Goal: Obtain resource: Obtain resource

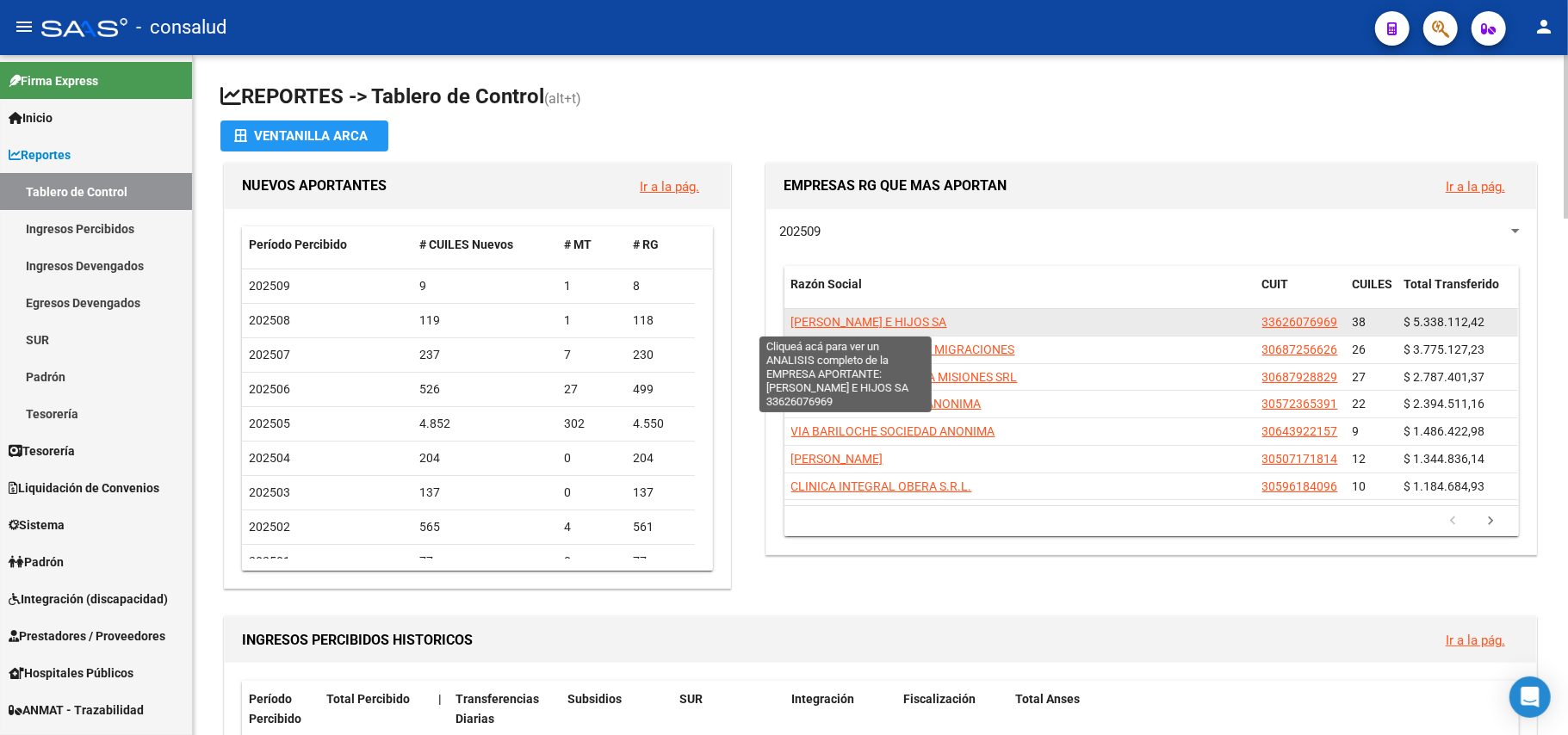
click at [886, 324] on span "[PERSON_NAME] E HIJOS SA" at bounding box center [869, 322] width 156 height 14
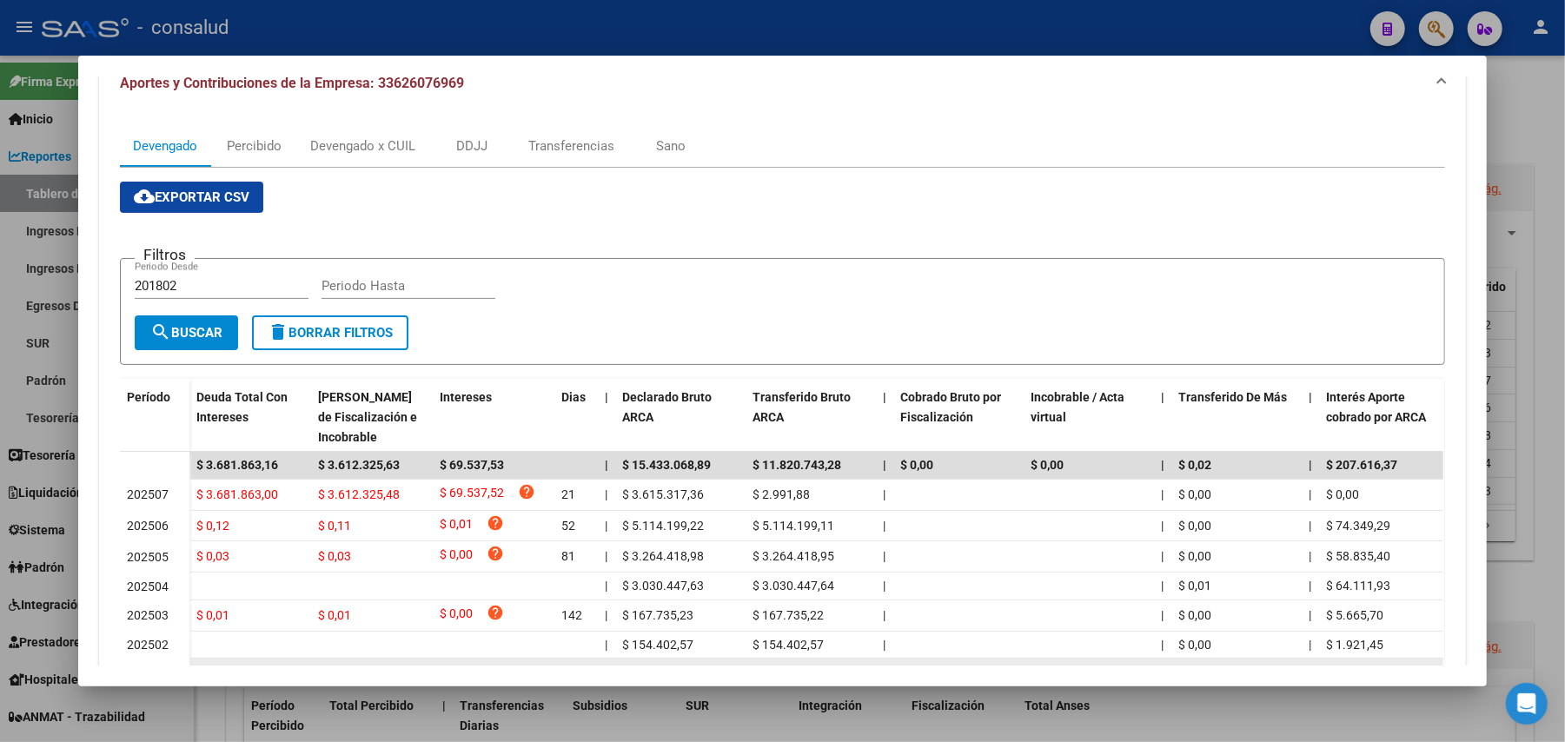
scroll to position [327, 0]
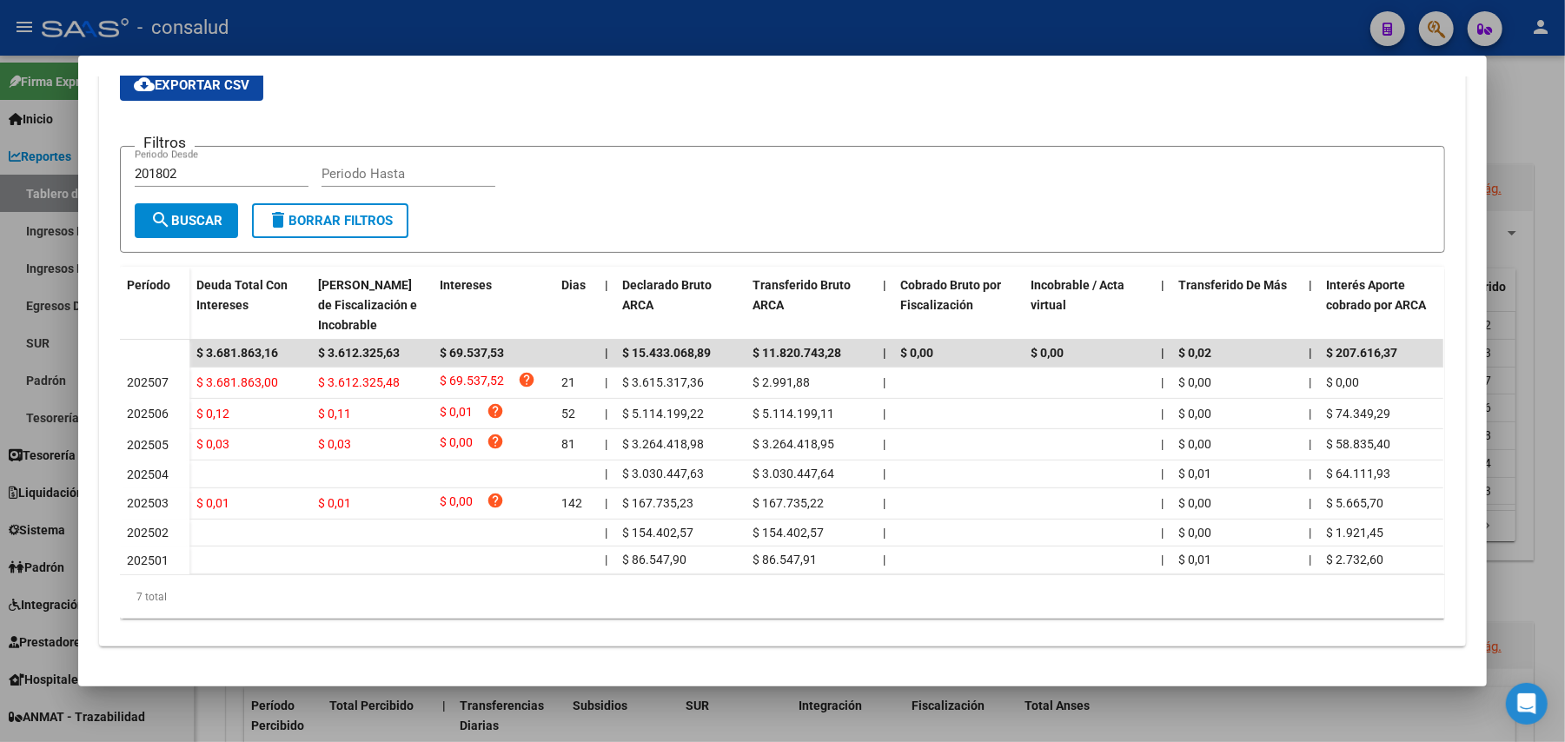
click at [189, 166] on input "201802" at bounding box center [222, 174] width 174 height 16
type input "202509"
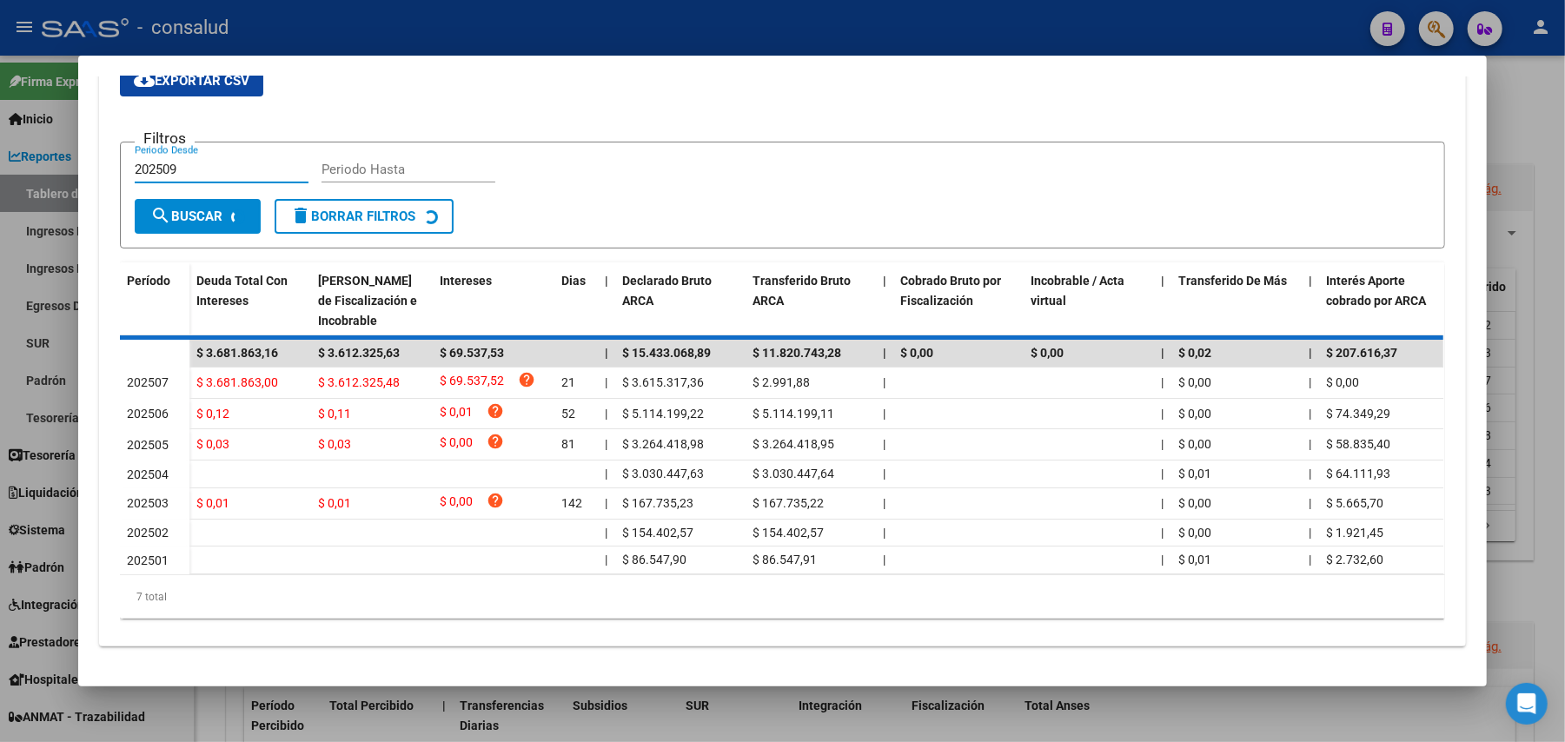
scroll to position [116, 0]
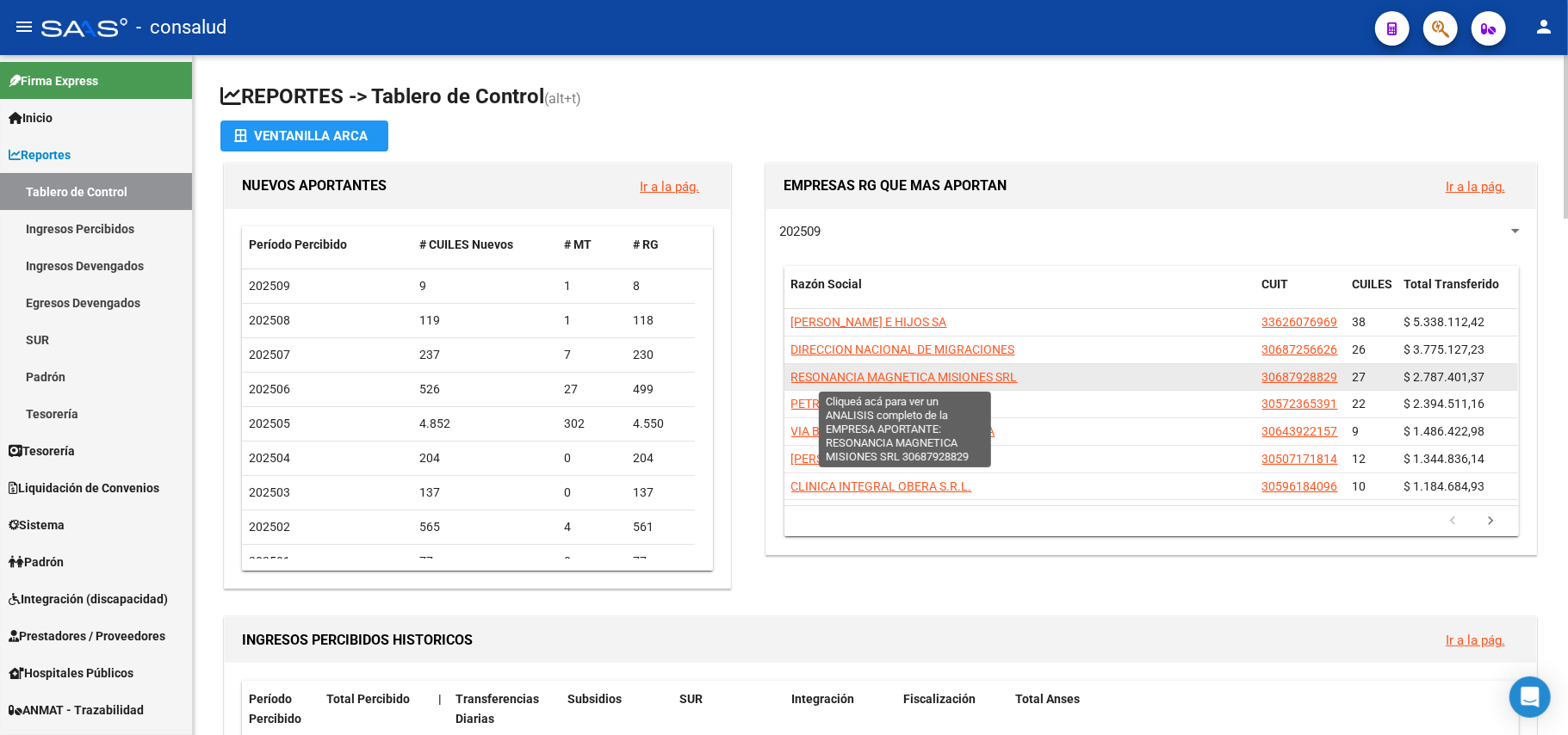
click at [965, 376] on span "RESONANCIA MAGNETICA MISIONES SRL" at bounding box center [905, 377] width 227 height 14
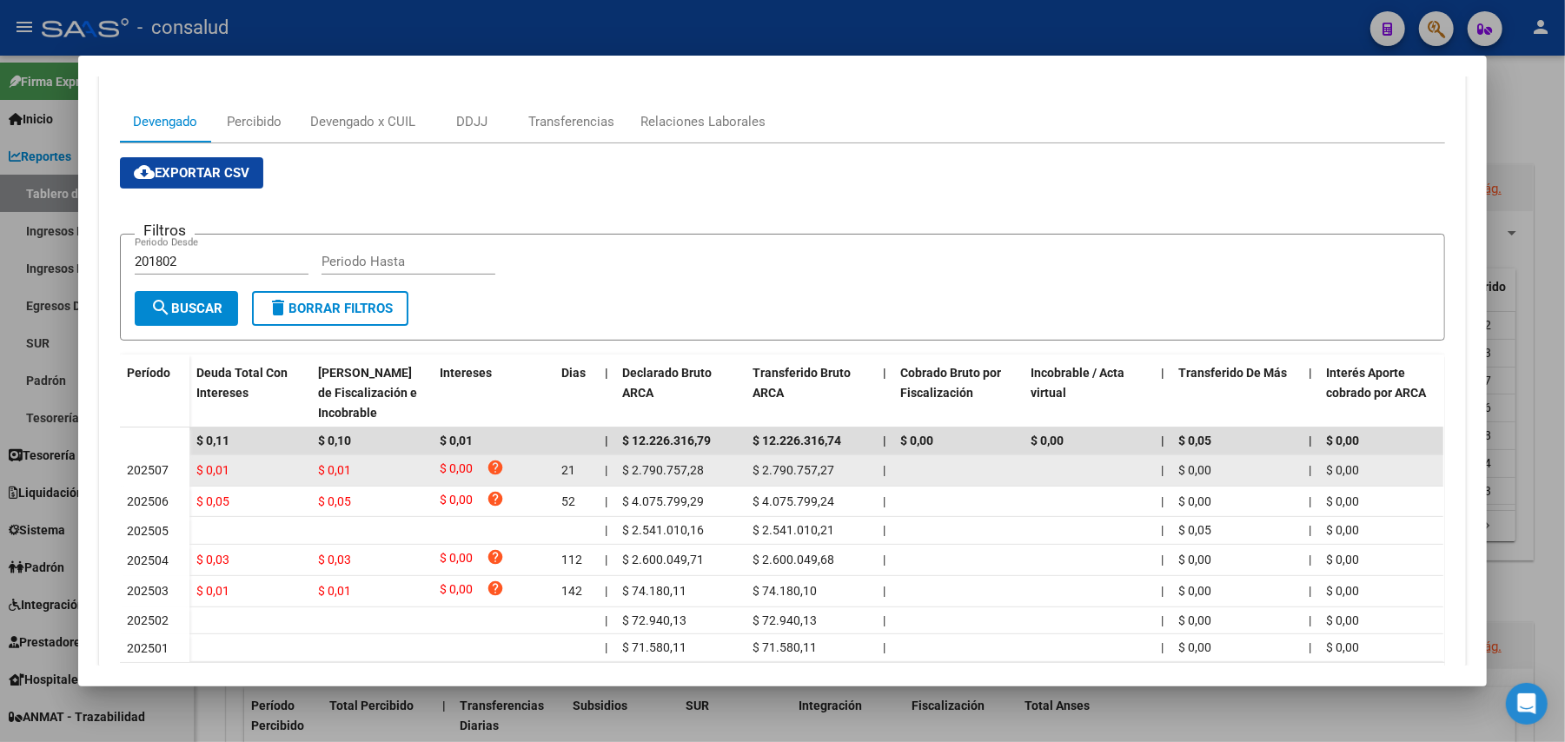
scroll to position [231, 0]
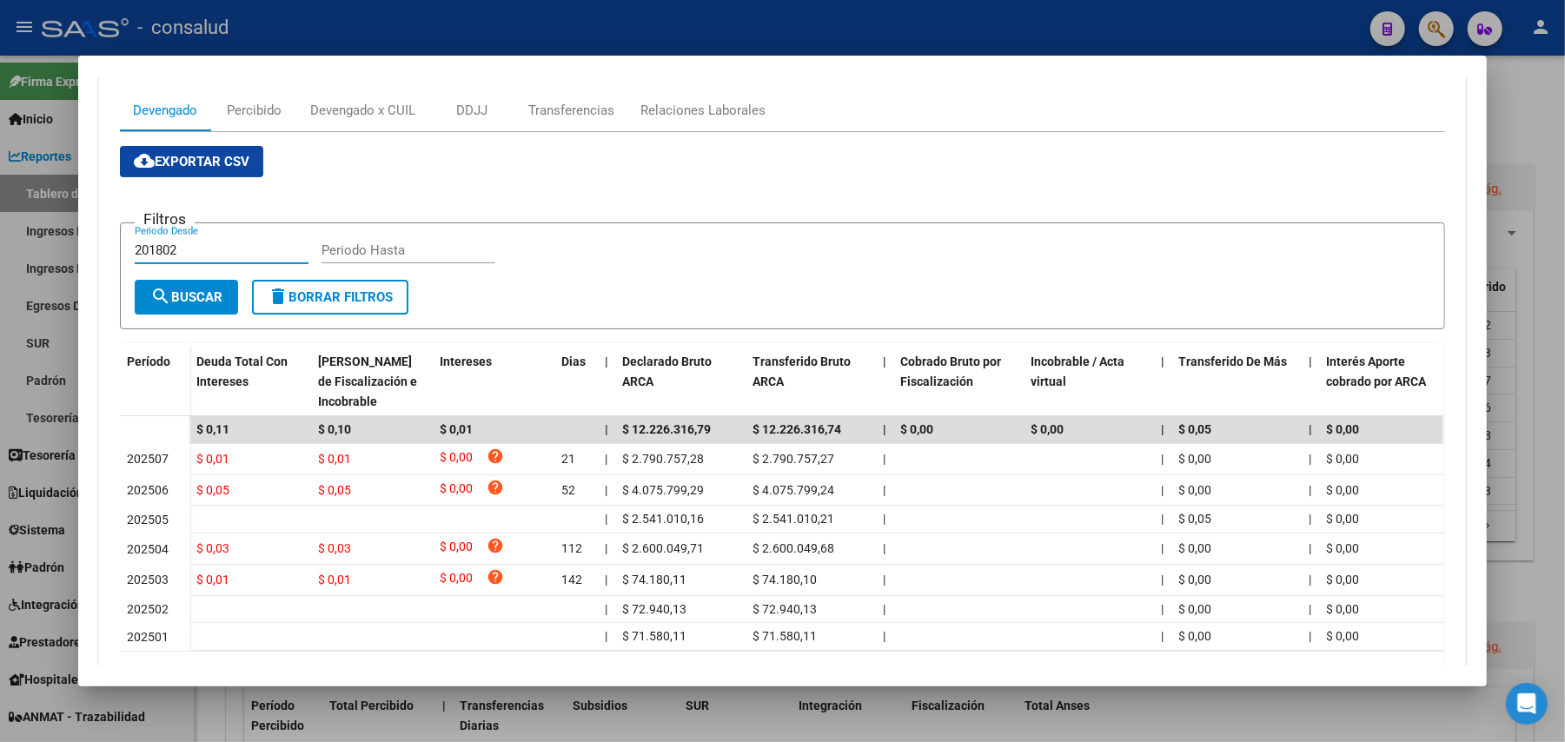
click at [202, 252] on input "201802" at bounding box center [222, 250] width 174 height 16
drag, startPoint x: 203, startPoint y: 248, endPoint x: 0, endPoint y: 249, distance: 203.3
click at [0, 249] on div "Análisis Empresa Aportante - CUIT: 30687928829 Crear Acta ARCA Impuestos ARCA P…" at bounding box center [782, 371] width 1565 height 742
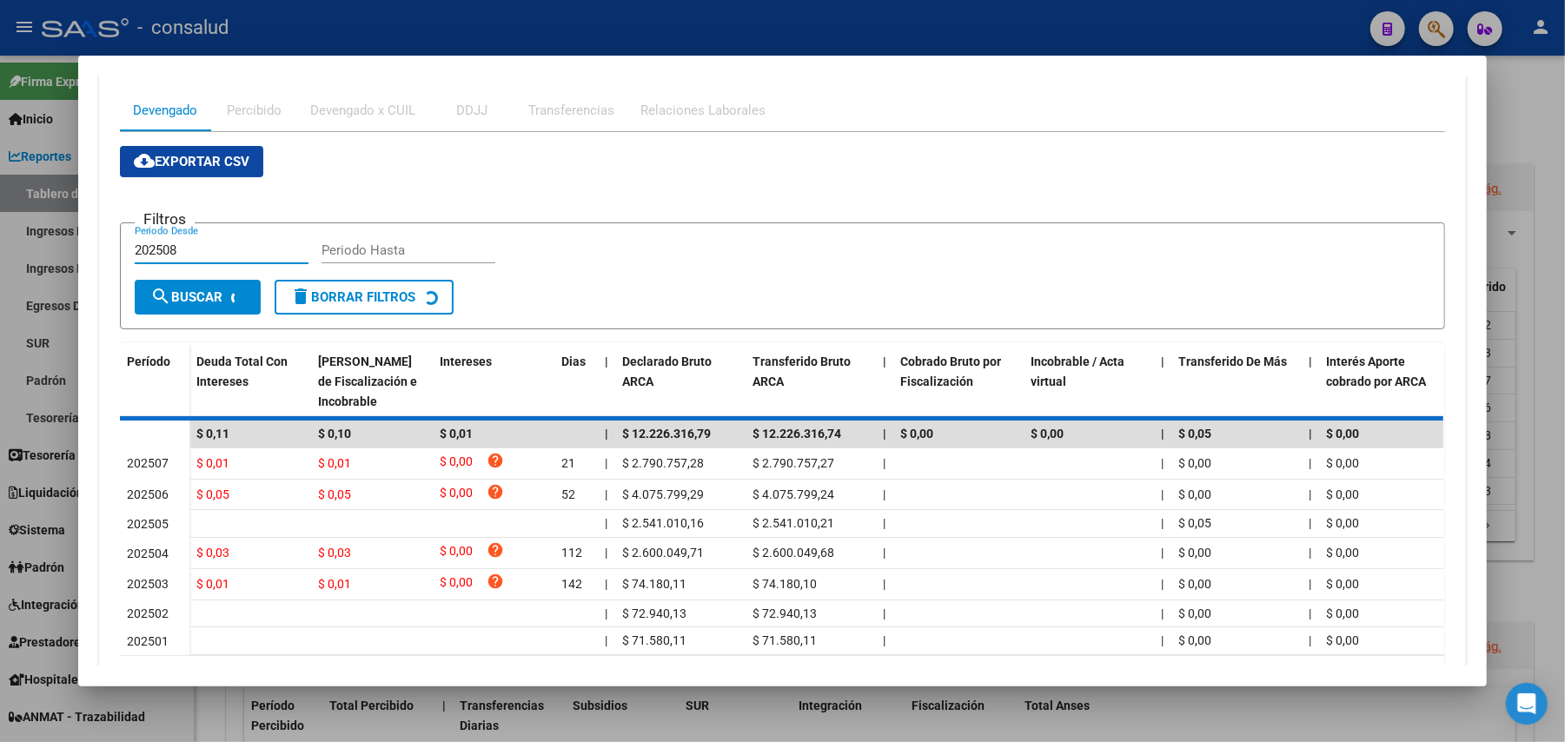
scroll to position [116, 0]
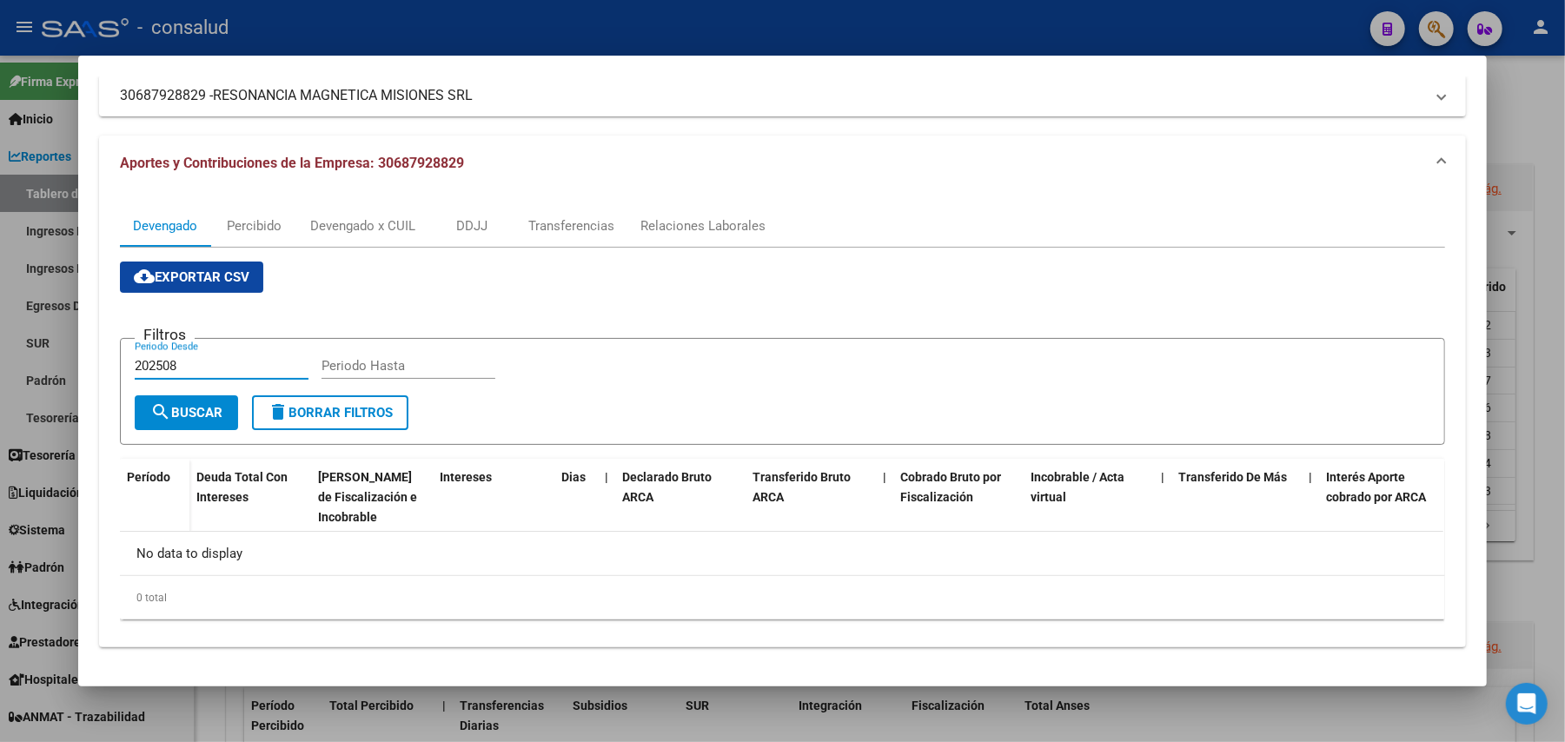
click at [176, 370] on input "202508" at bounding box center [222, 366] width 174 height 16
click at [210, 353] on div "202509 Periodo Desde" at bounding box center [222, 366] width 174 height 26
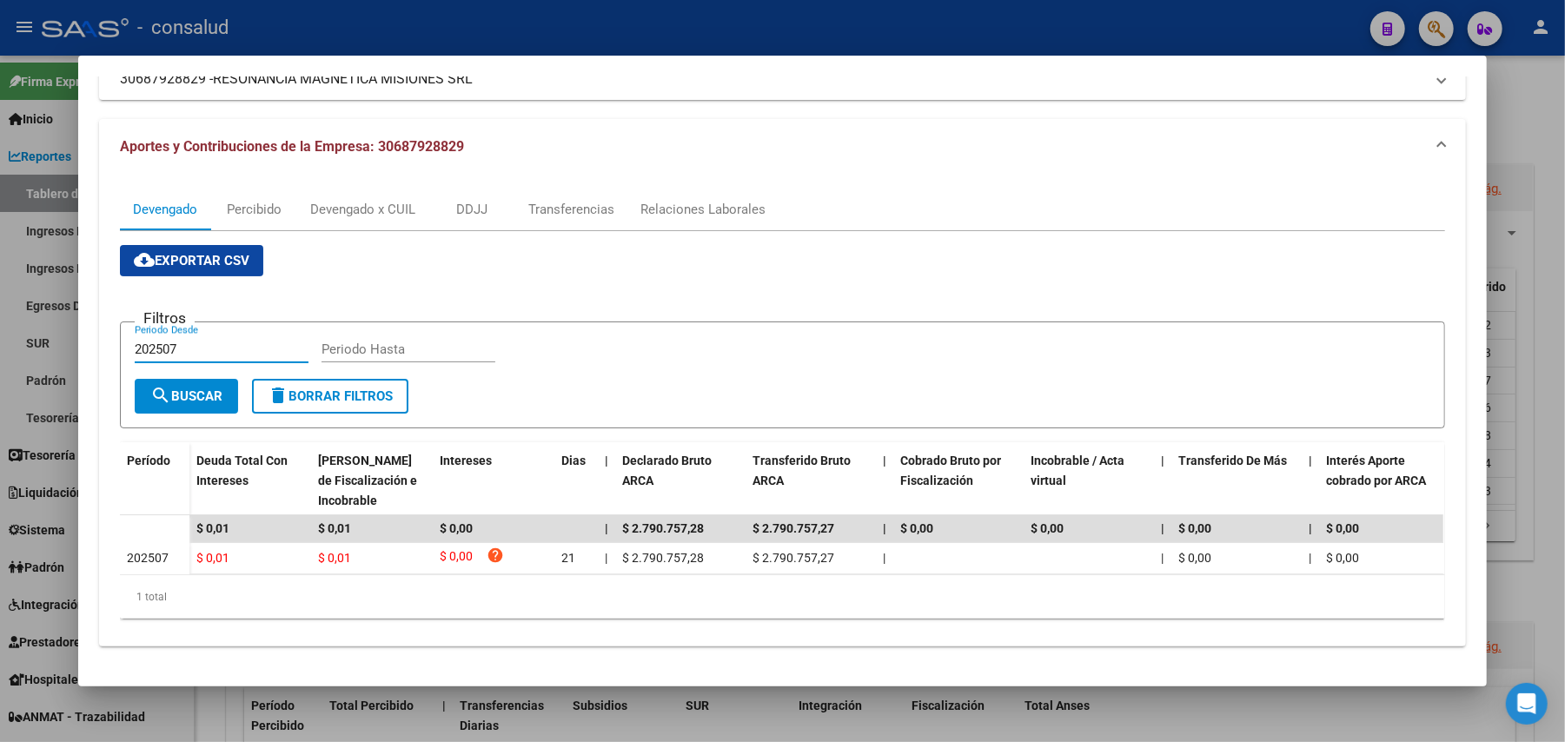
scroll to position [149, 0]
click at [182, 341] on input "202507" at bounding box center [222, 349] width 174 height 16
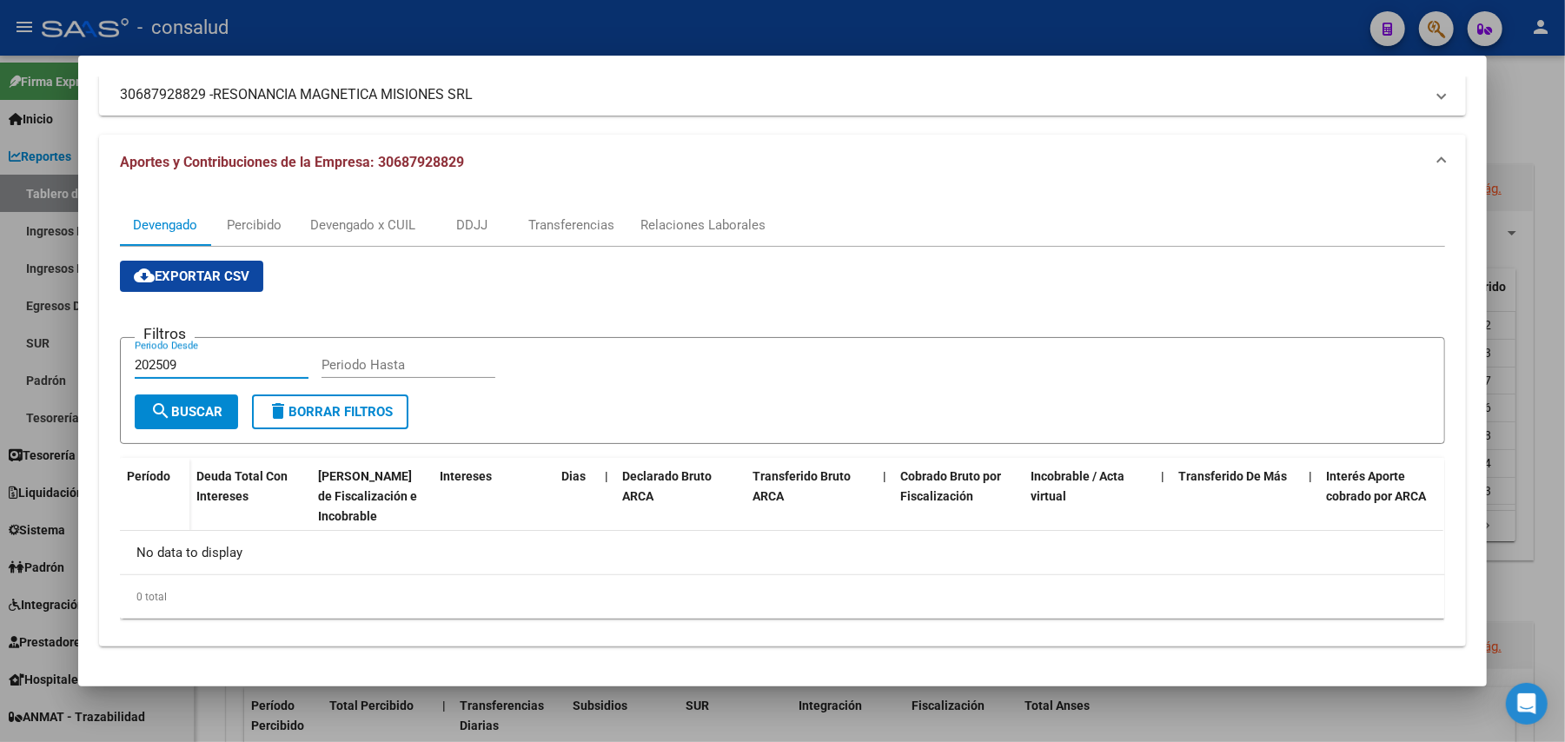
scroll to position [116, 0]
click at [210, 366] on input "202509" at bounding box center [222, 366] width 174 height 16
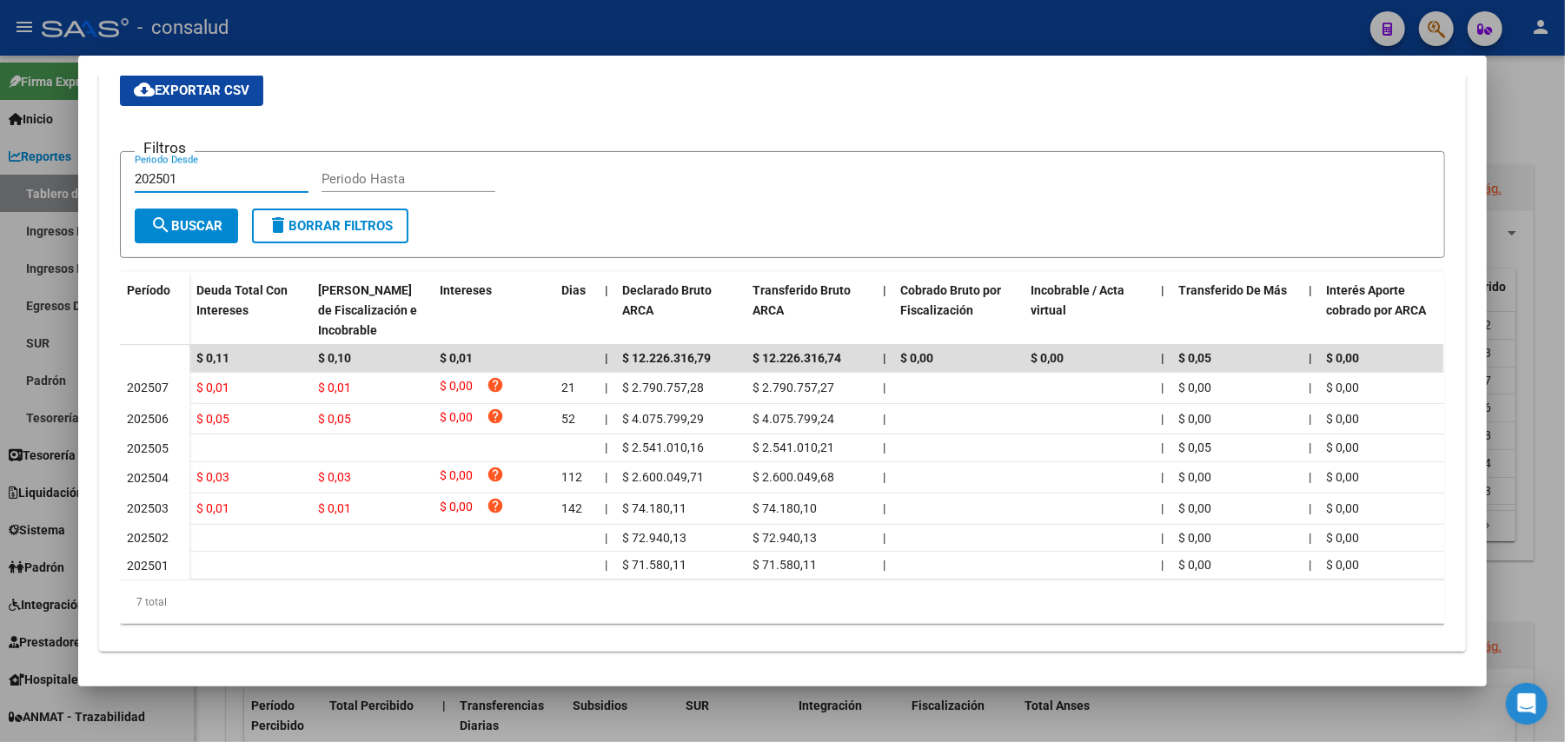
scroll to position [327, 0]
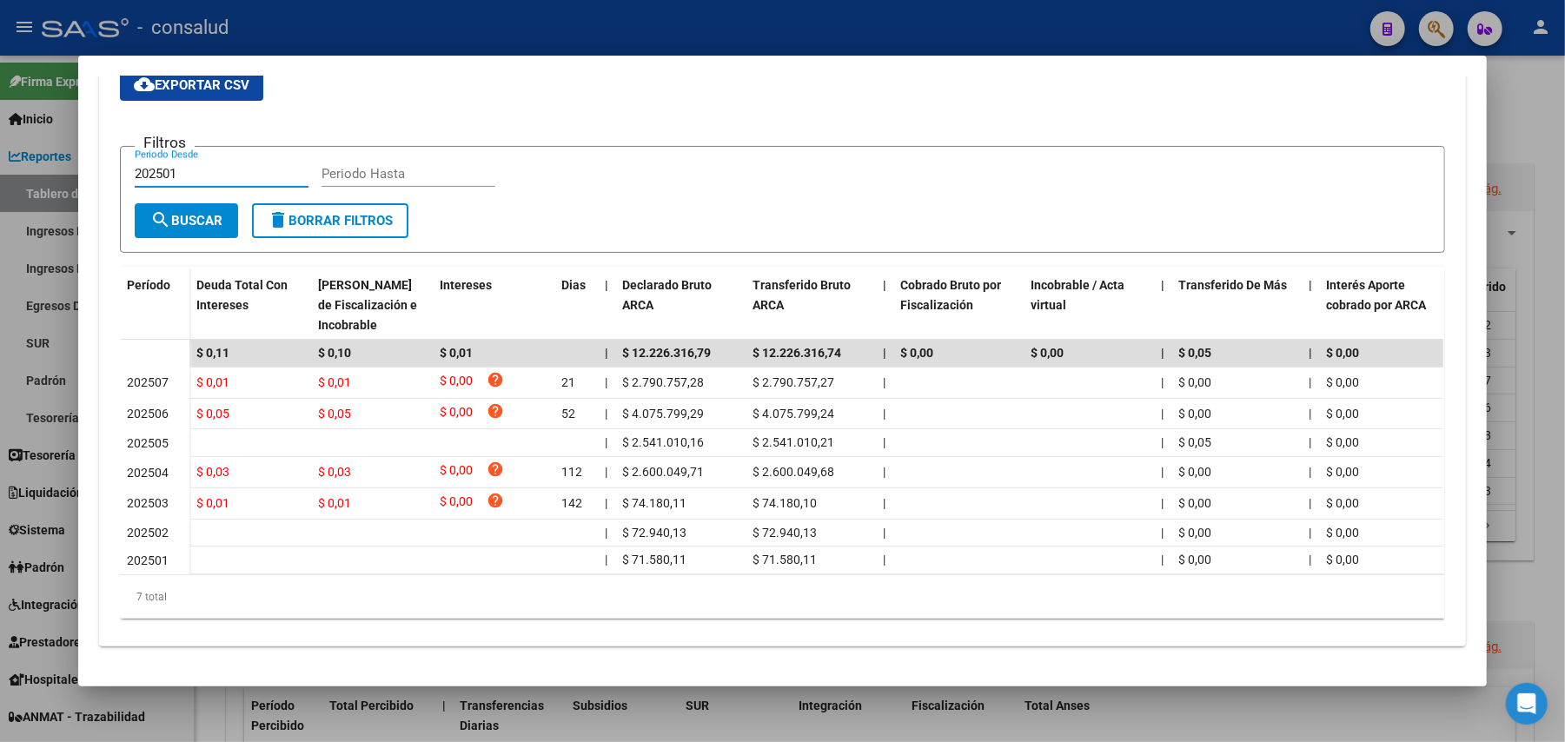
type input "202501"
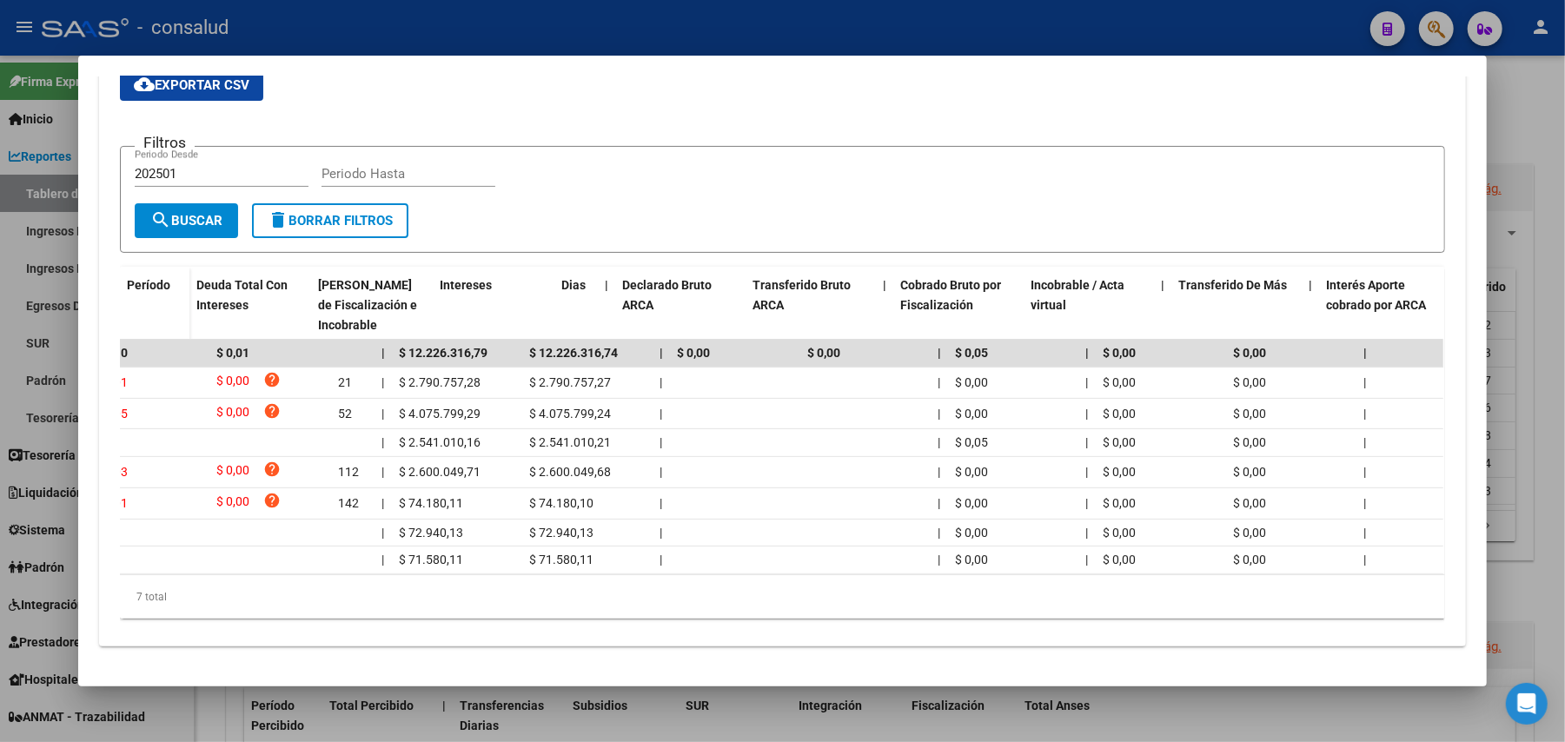
scroll to position [0, 0]
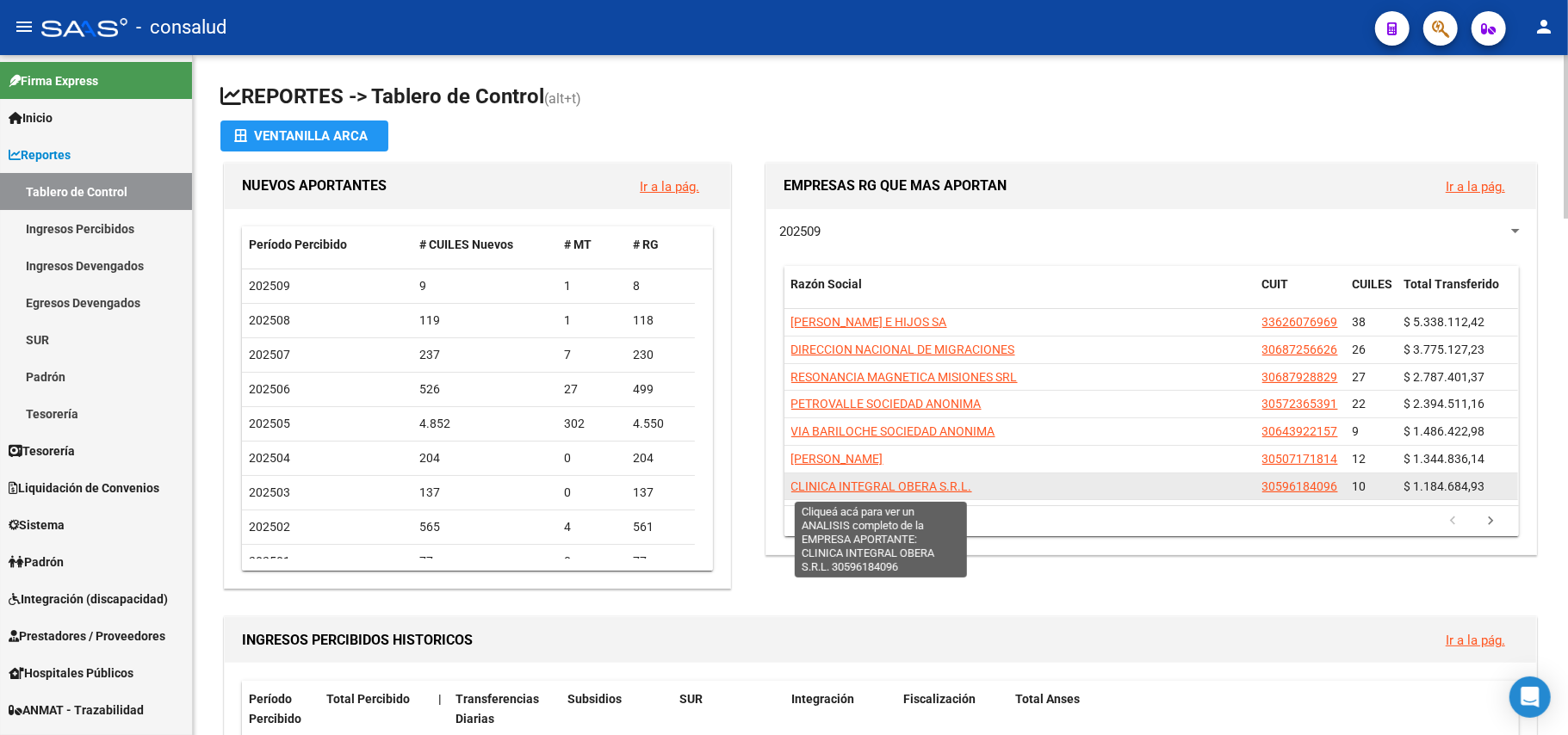
click at [893, 489] on span "CLINICA INTEGRAL OBERA S.R.L." at bounding box center [882, 486] width 180 height 14
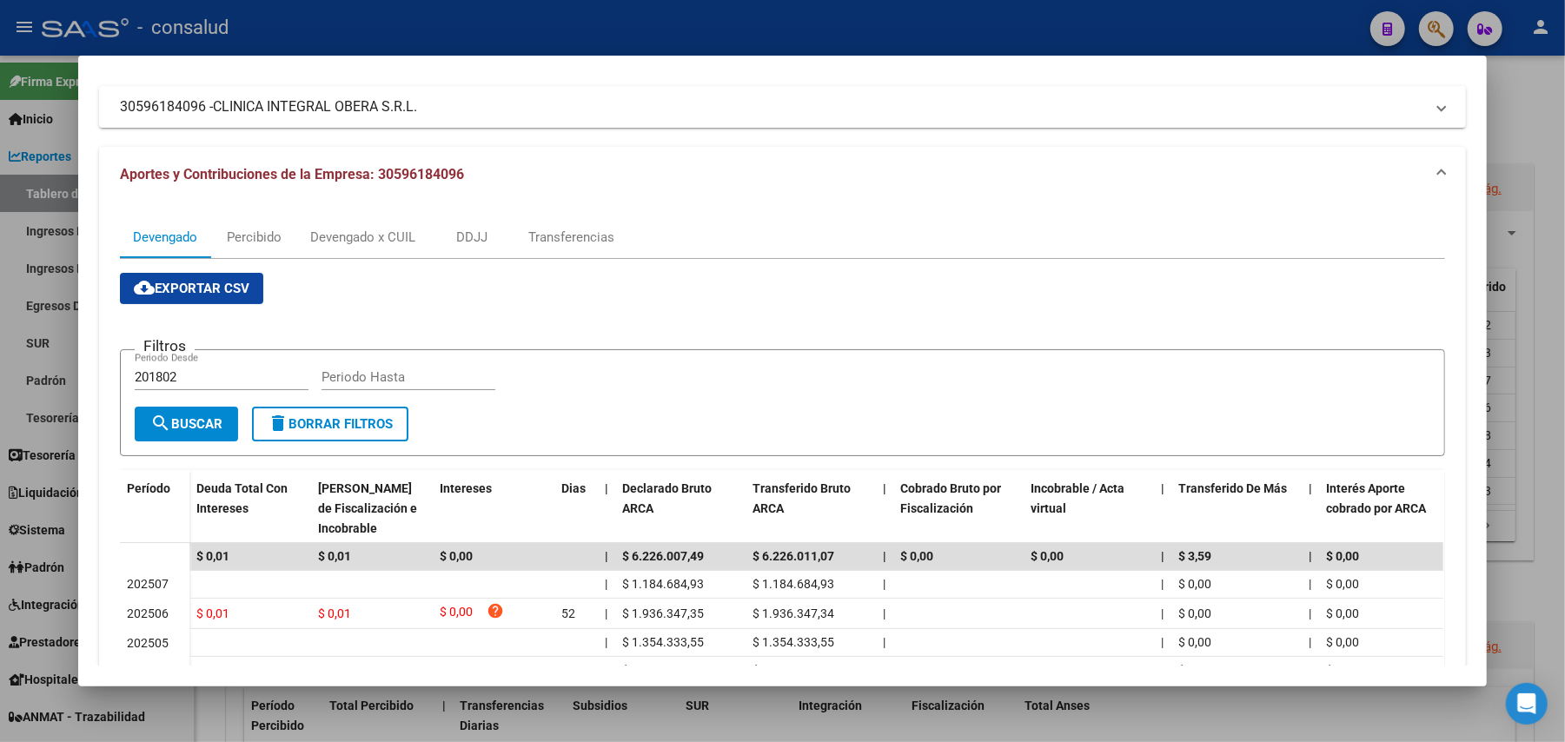
scroll to position [316, 0]
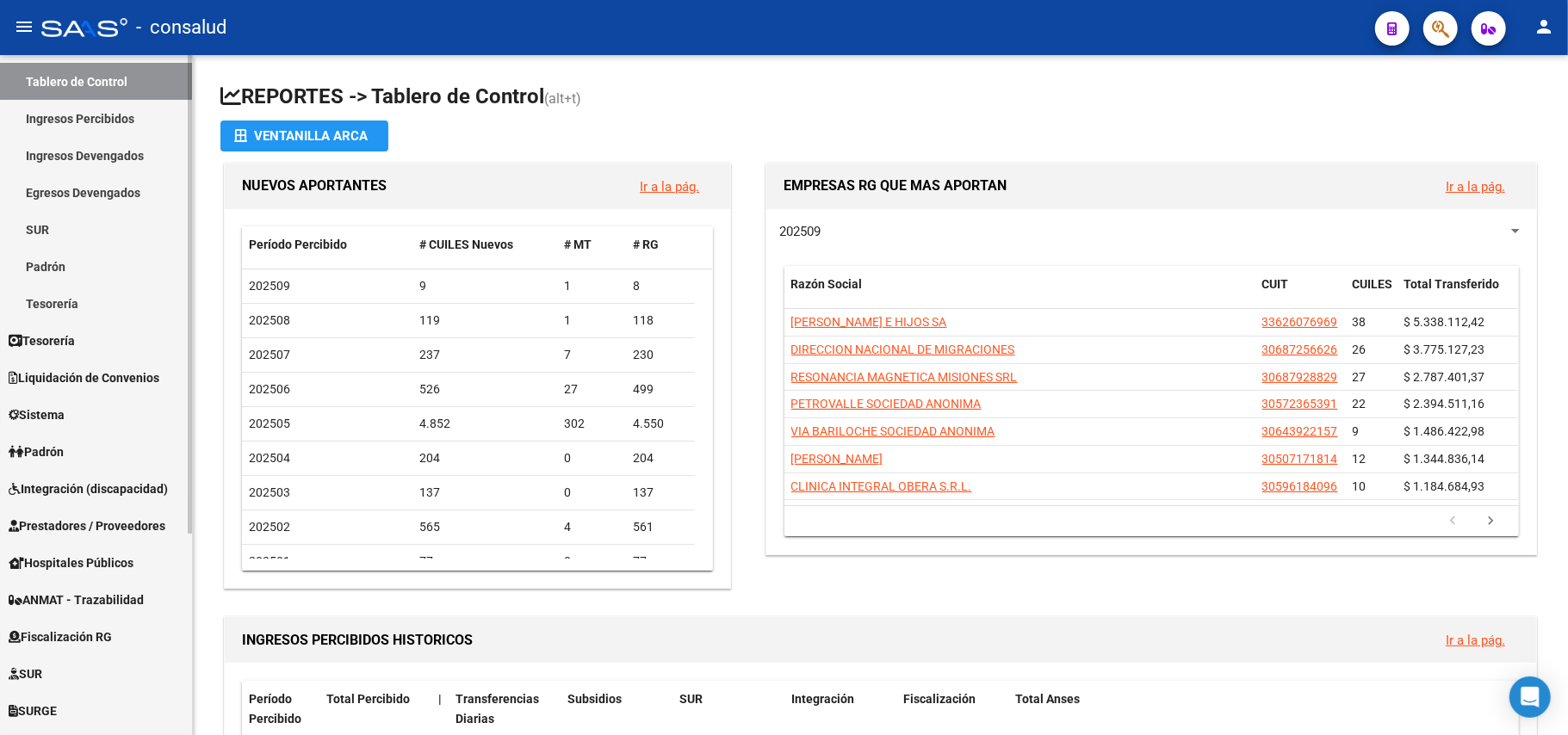
scroll to position [59, 0]
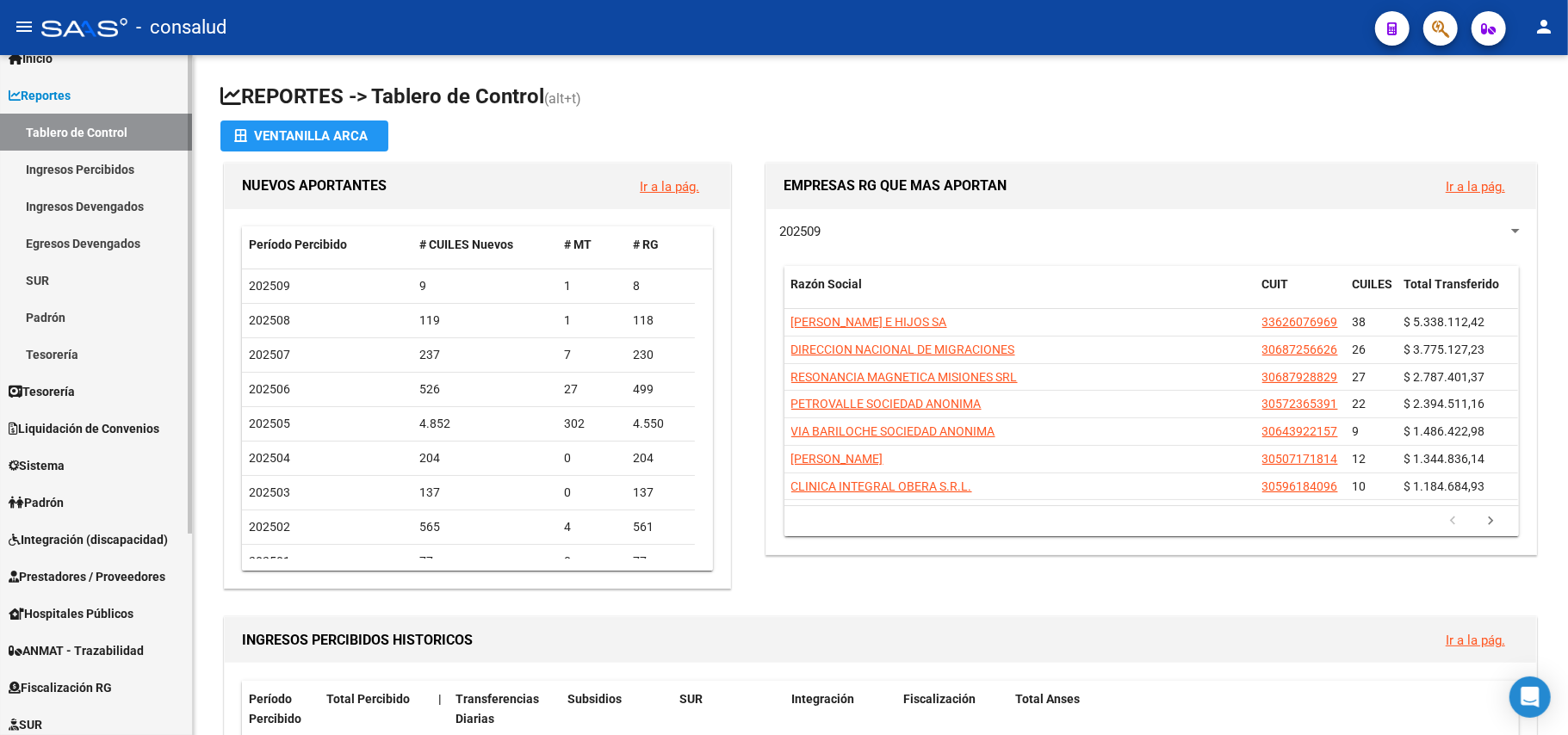
click at [81, 467] on link "Sistema" at bounding box center [96, 465] width 192 height 37
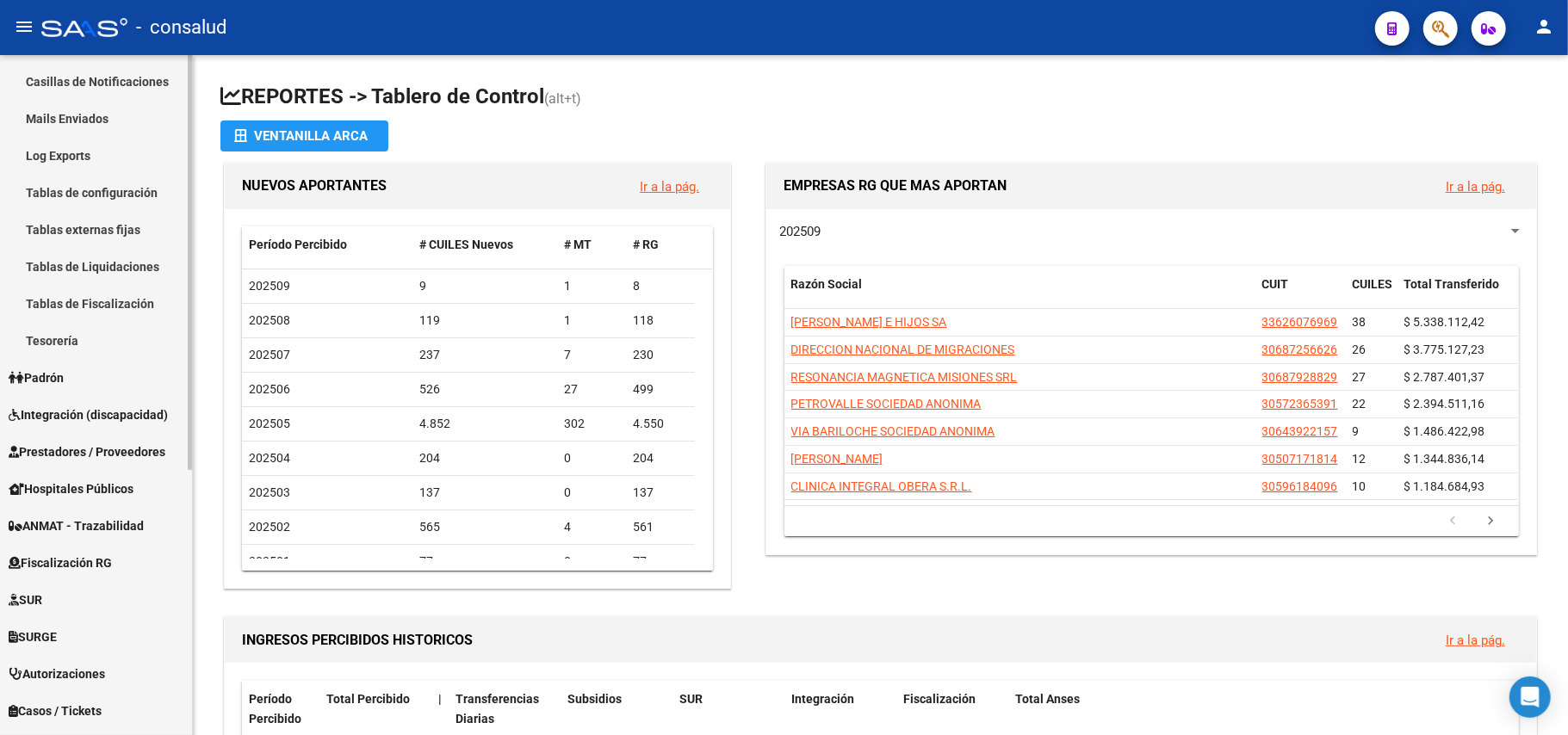
scroll to position [404, 0]
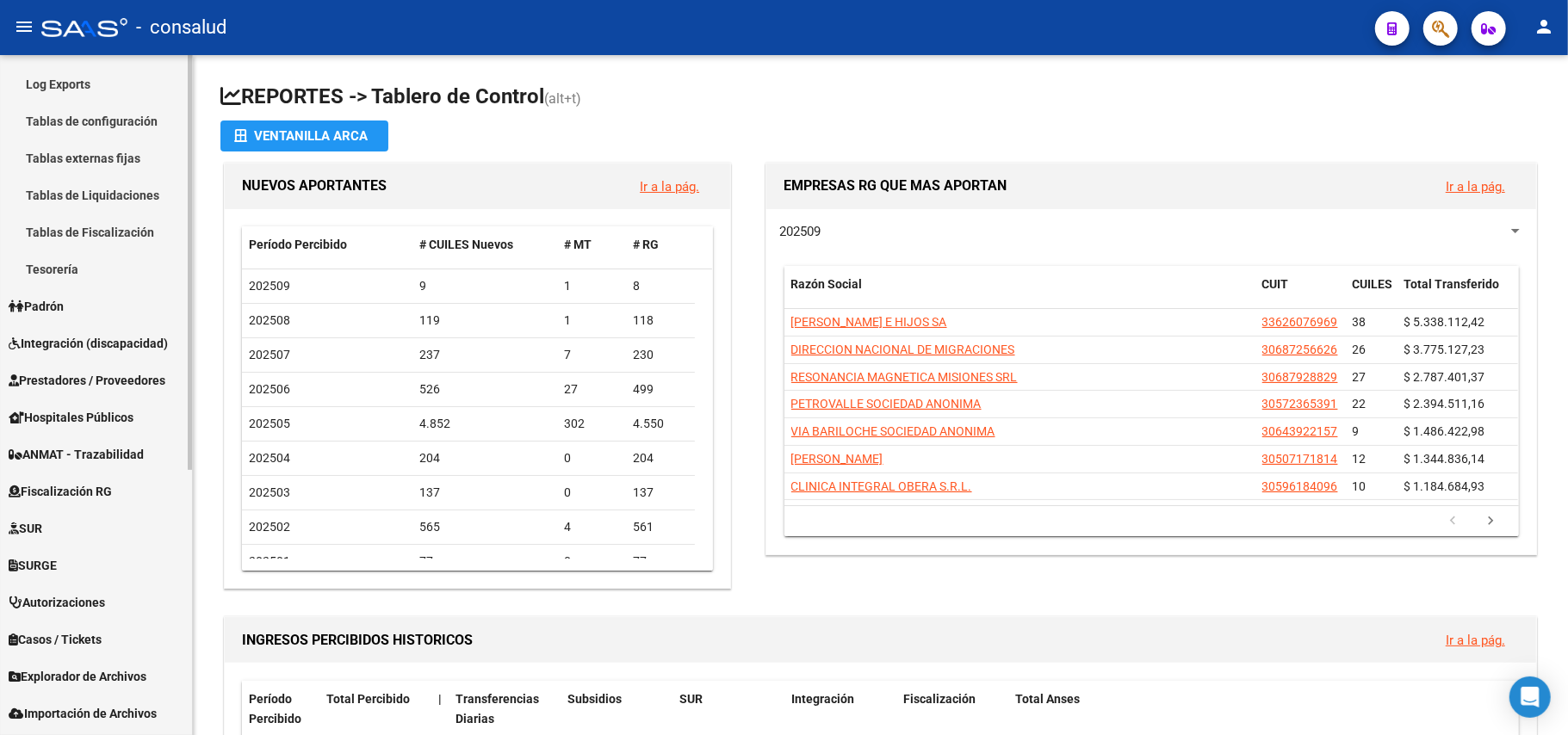
click at [95, 489] on span "Fiscalización RG" at bounding box center [60, 491] width 103 height 19
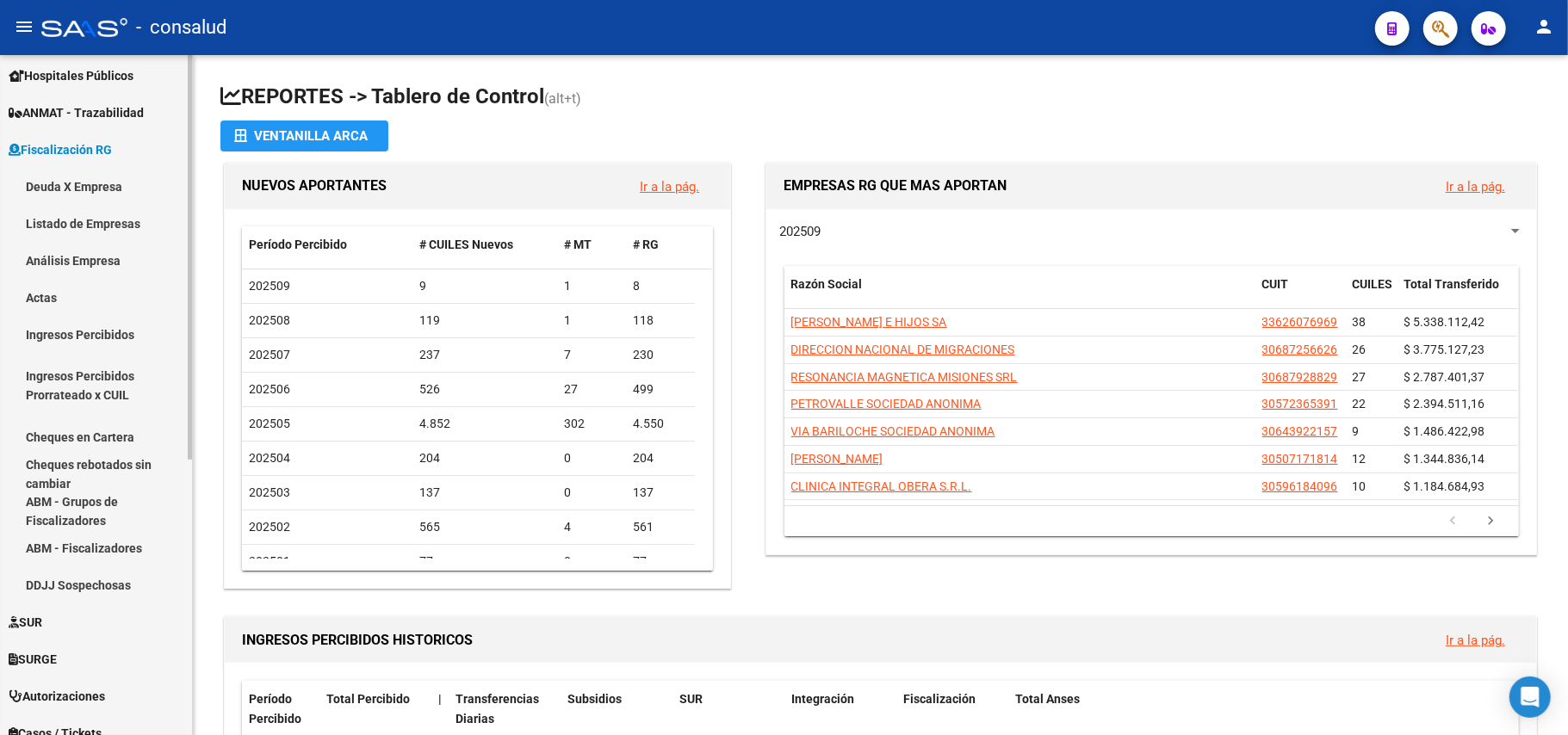
scroll to position [289, 0]
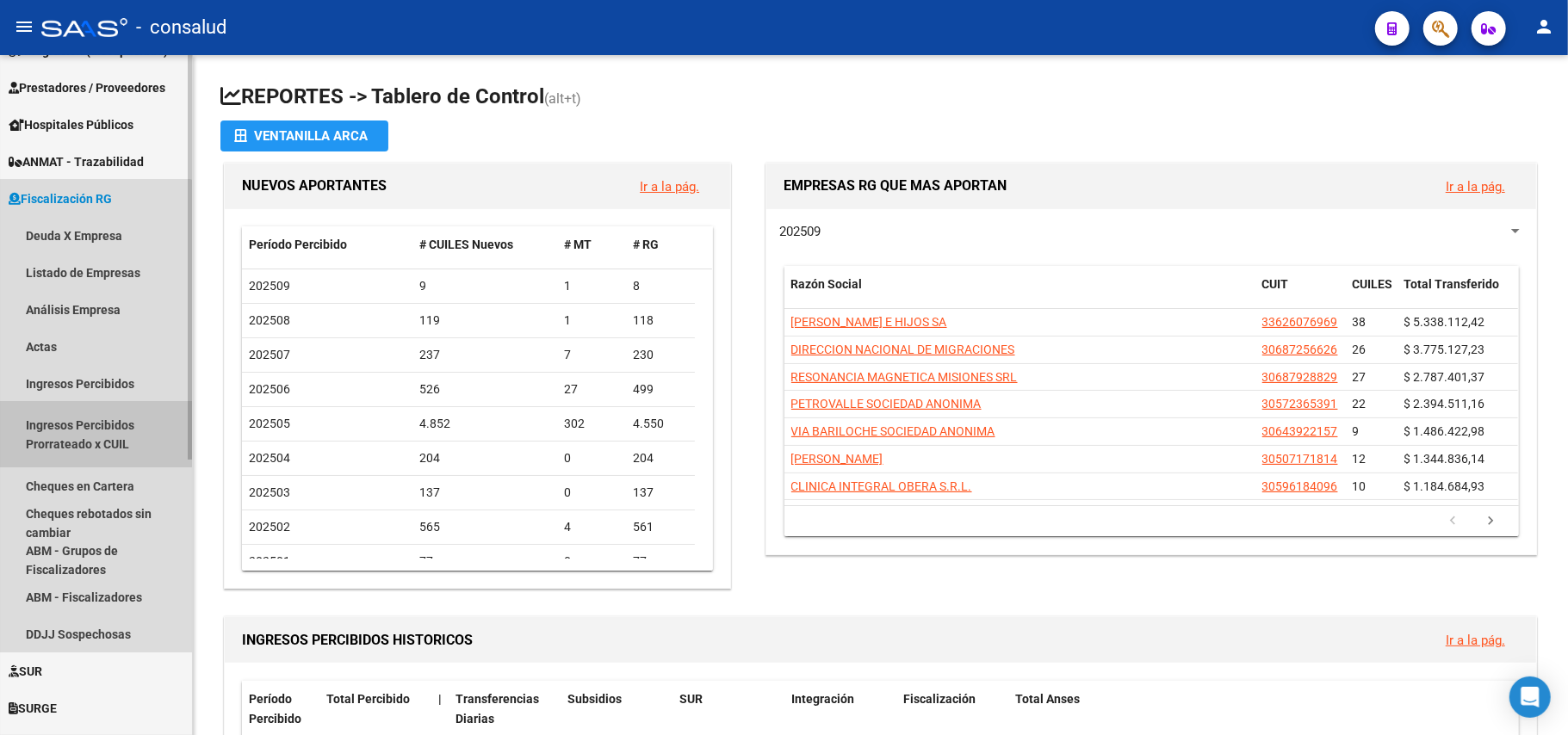
click at [84, 429] on link "Ingresos Percibidos Prorrateado x CUIL" at bounding box center [96, 435] width 192 height 65
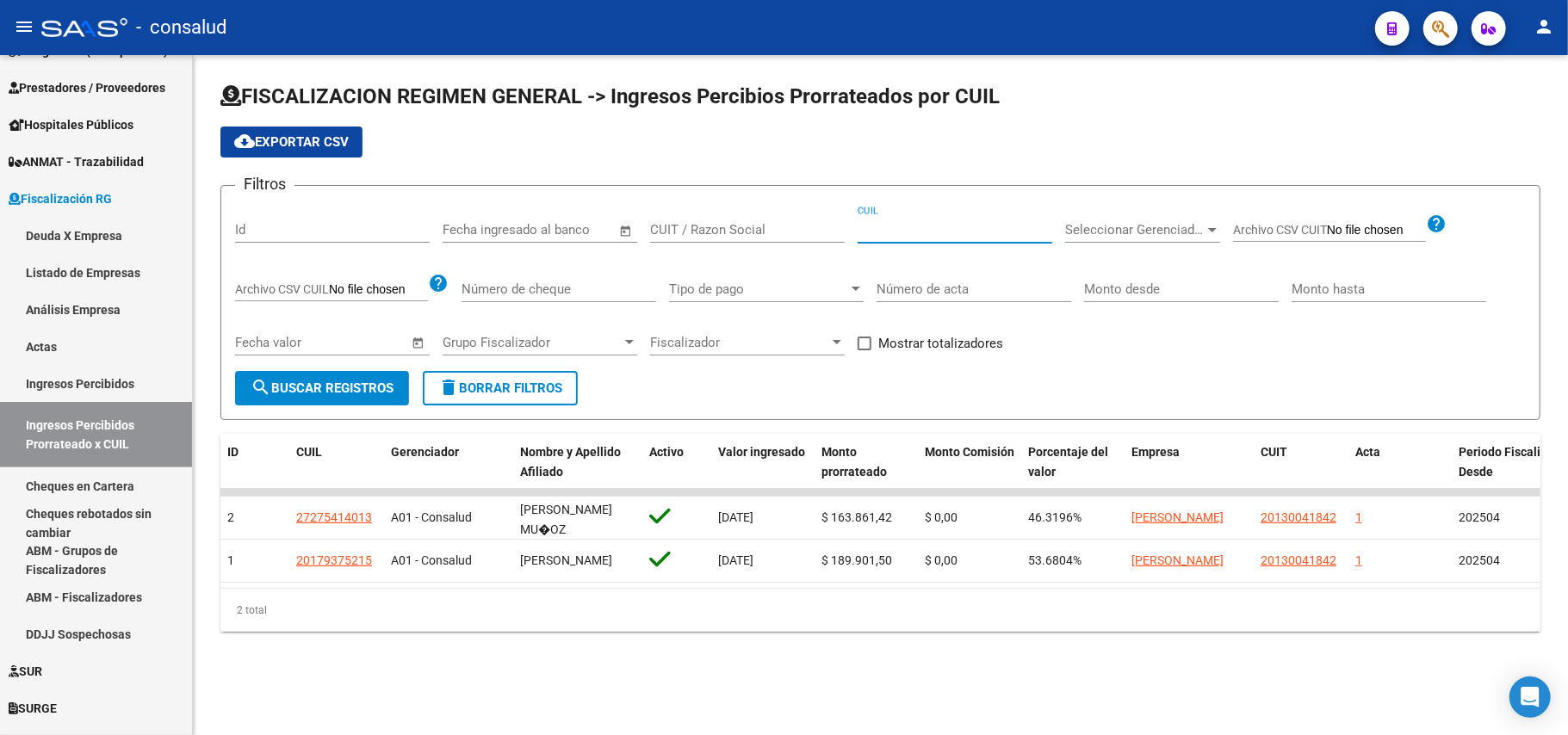
click at [883, 227] on input "CUIL" at bounding box center [954, 230] width 194 height 16
drag, startPoint x: 896, startPoint y: 224, endPoint x: 765, endPoint y: 224, distance: 131.0
click at [769, 224] on div "Filtros Id Fecha inicio – Fecha fin Fecha ingresado al banco CUIT / Razon Socia…" at bounding box center [880, 285] width 1291 height 171
type input "27-31111687-3"
click at [356, 390] on span "search Buscar Registros" at bounding box center [322, 388] width 143 height 16
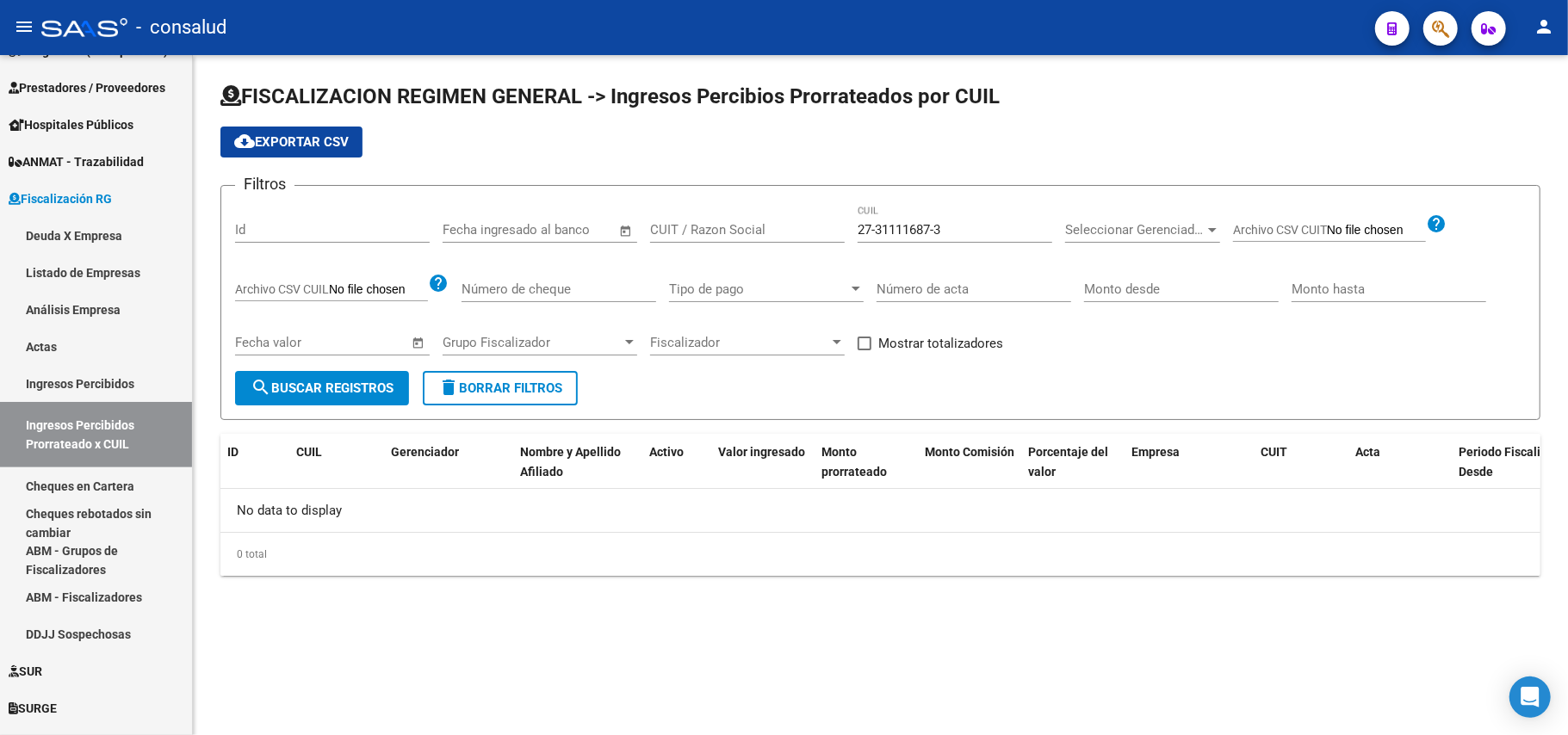
click at [357, 380] on span "search Buscar Registros" at bounding box center [322, 388] width 143 height 16
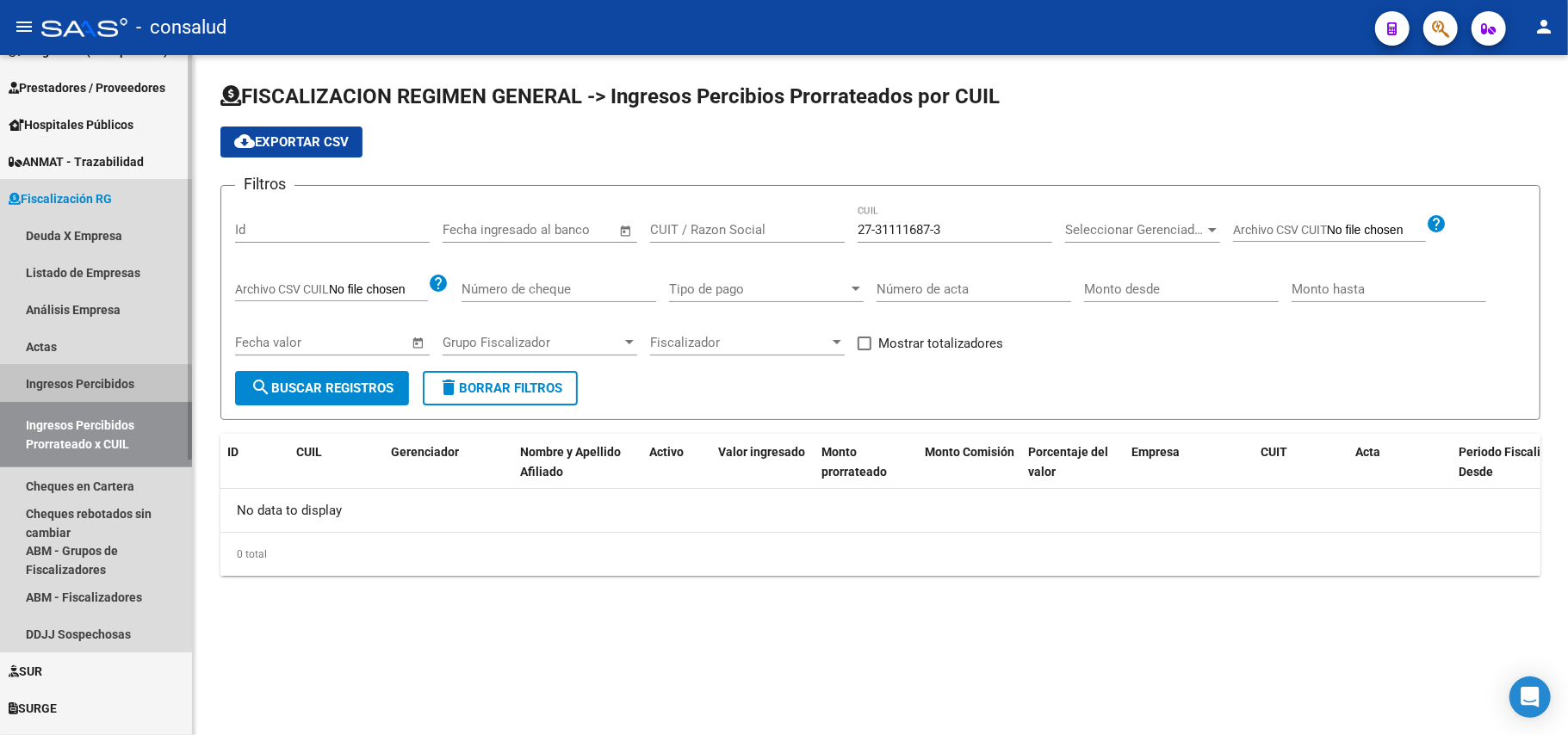
click at [95, 389] on link "Ingresos Percibidos" at bounding box center [96, 382] width 192 height 37
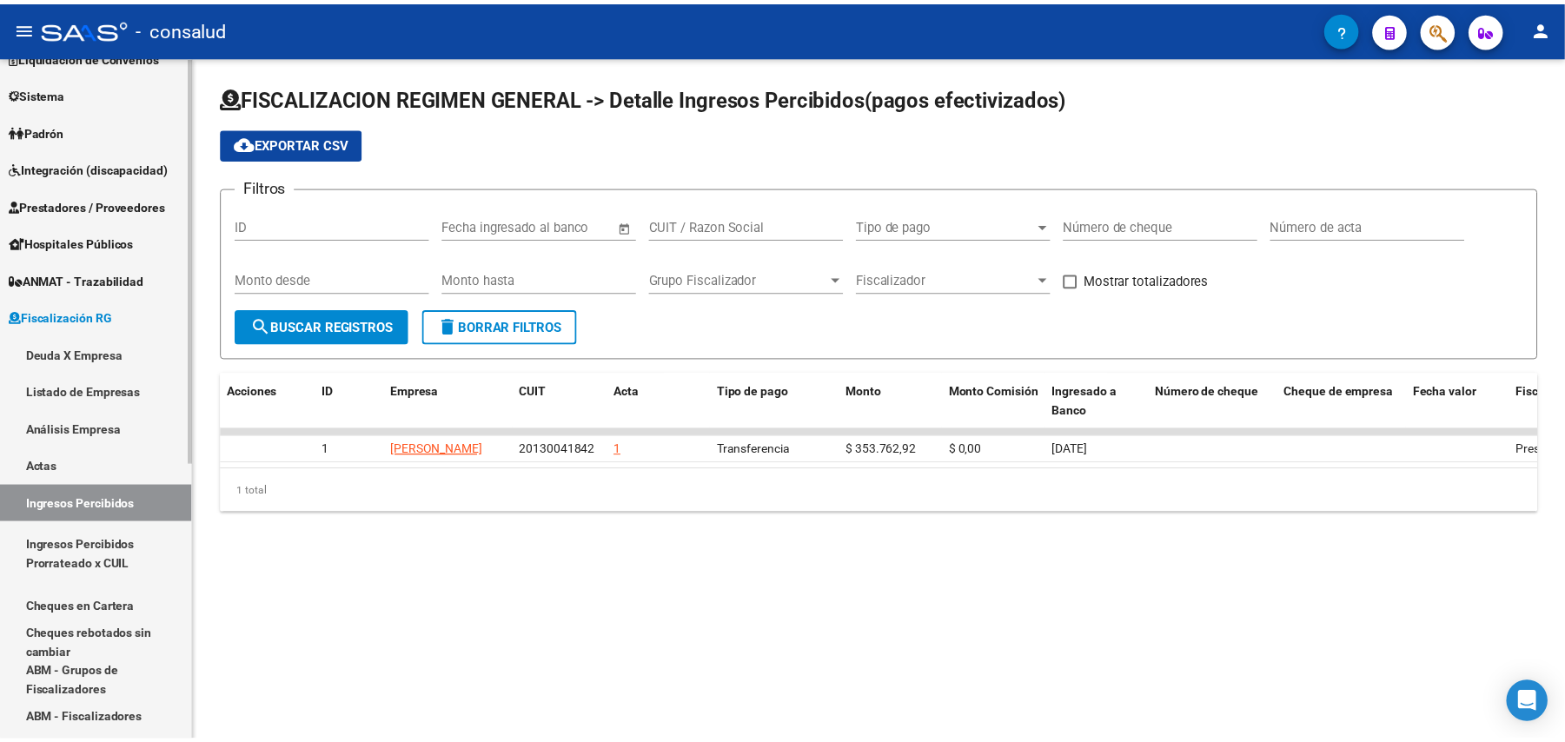
scroll to position [231, 0]
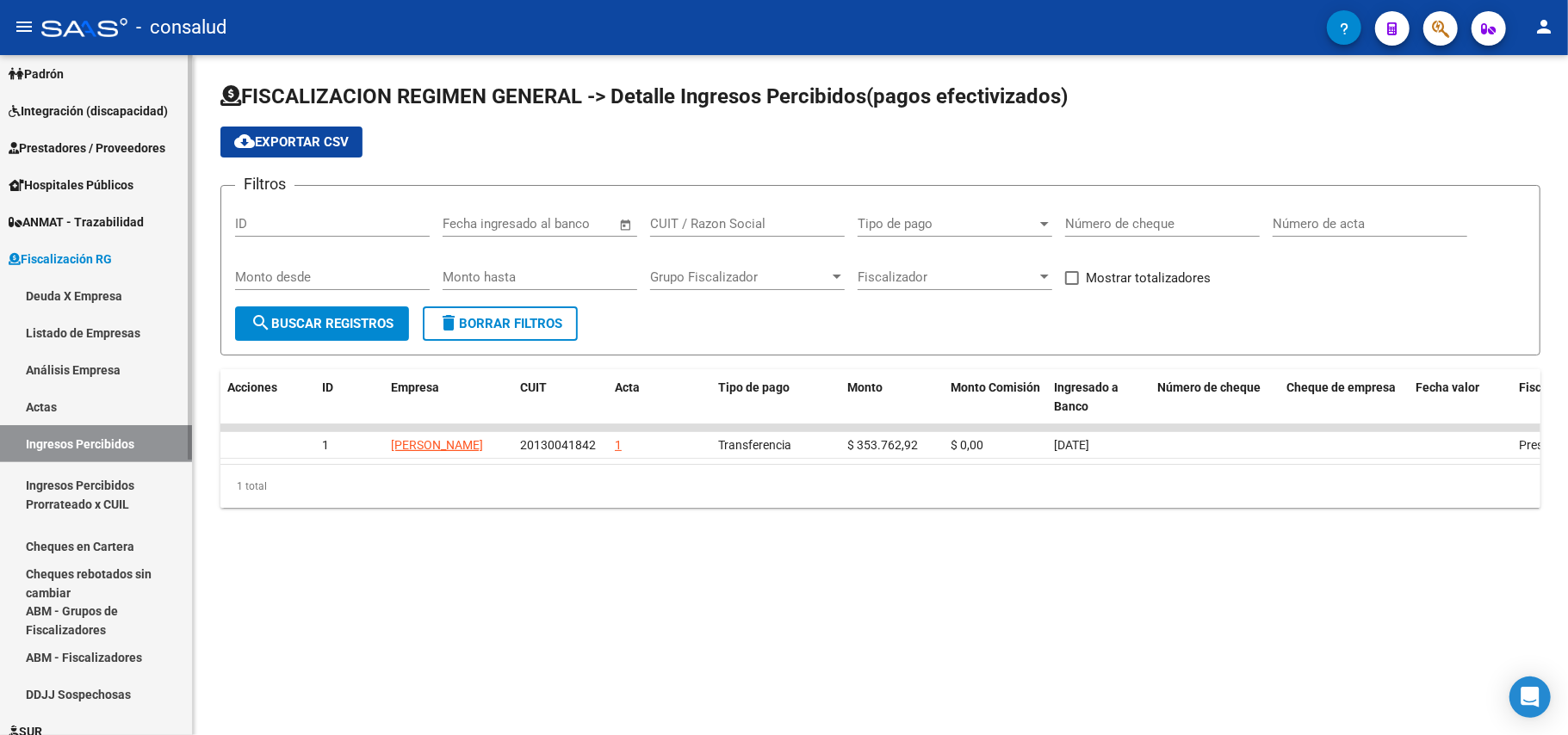
click at [139, 335] on link "Listado de Empresas" at bounding box center [96, 332] width 192 height 37
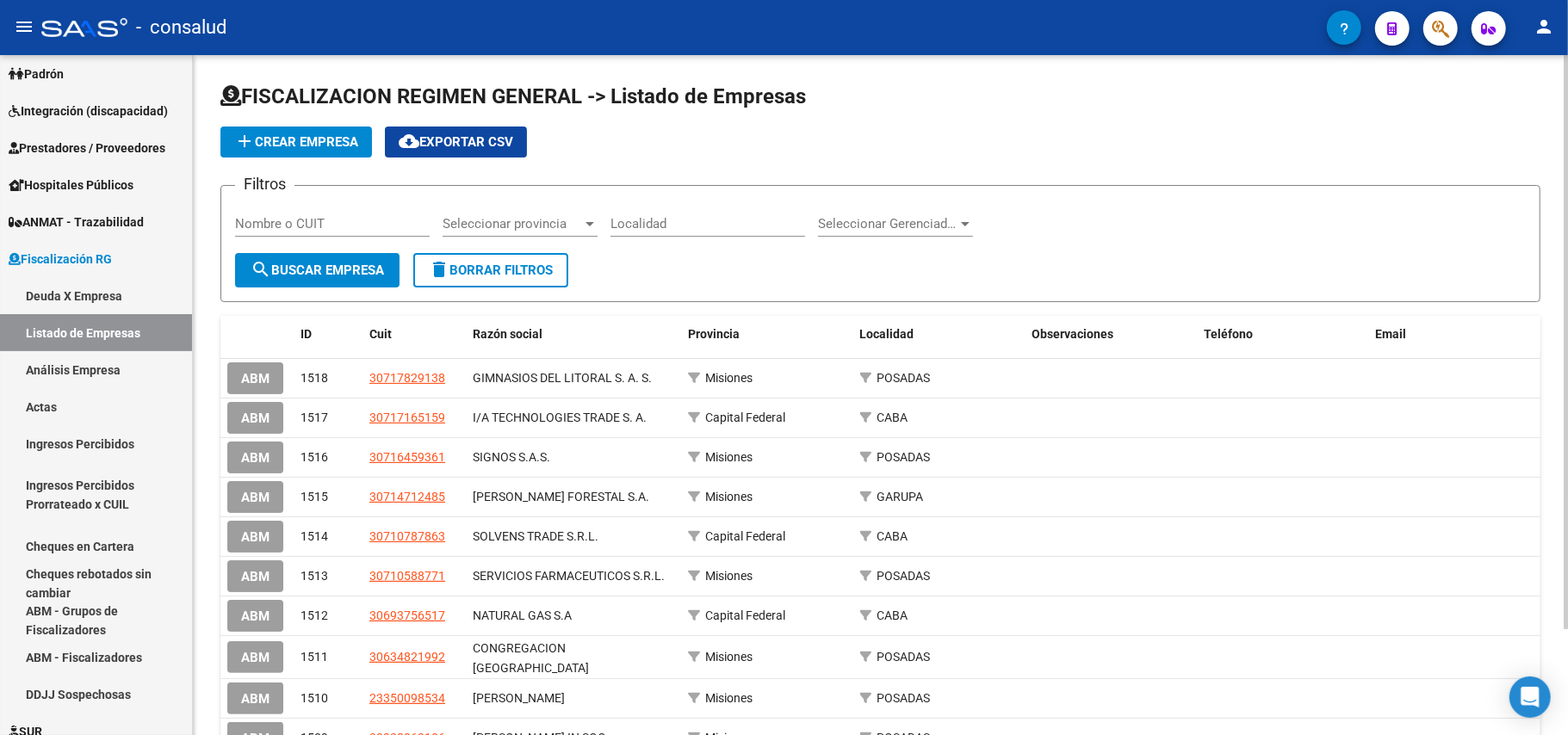
click at [303, 225] on input "Nombre o CUIT" at bounding box center [332, 224] width 194 height 16
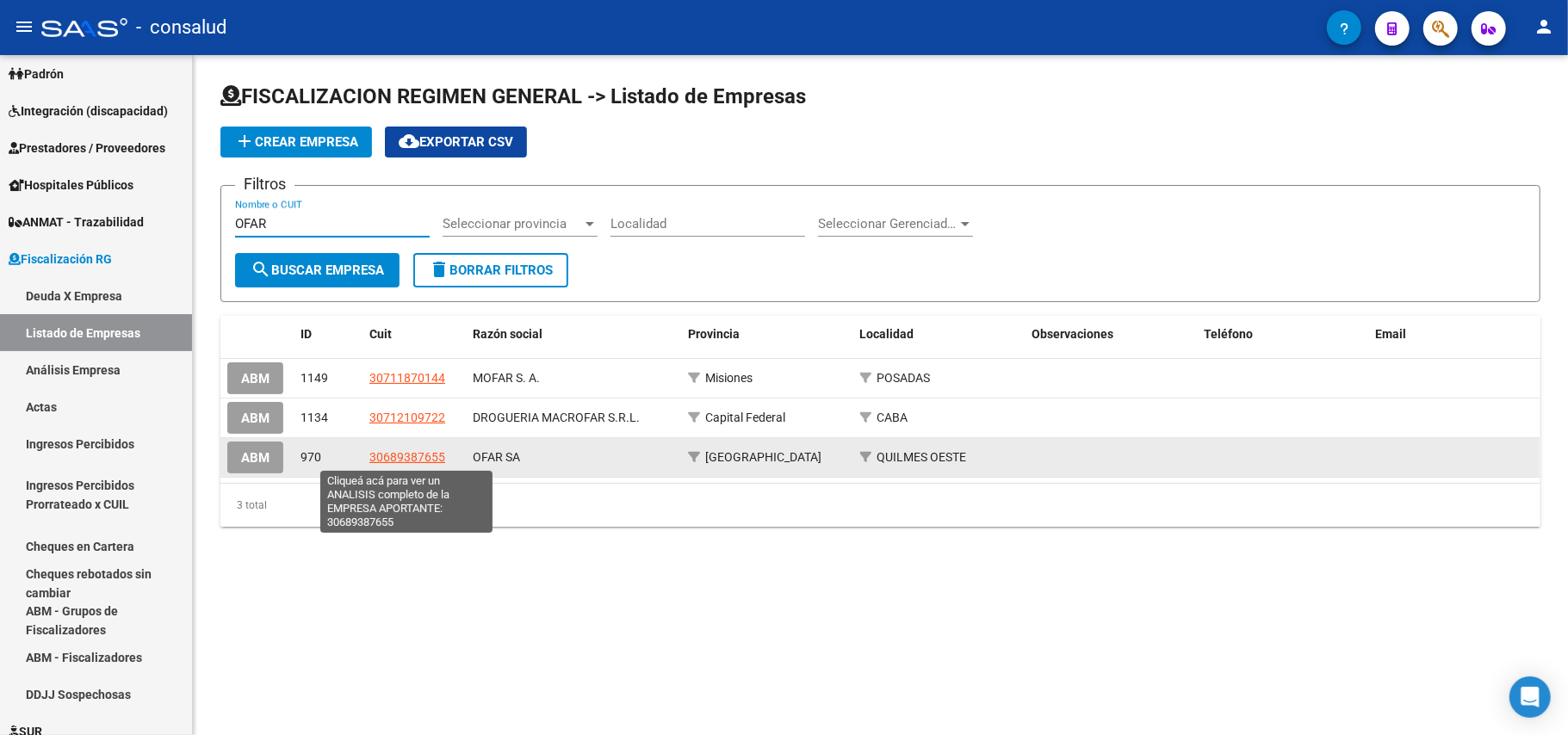
type input "OFAR"
click at [415, 456] on span "30689387655" at bounding box center [407, 457] width 75 height 14
copy span "8"
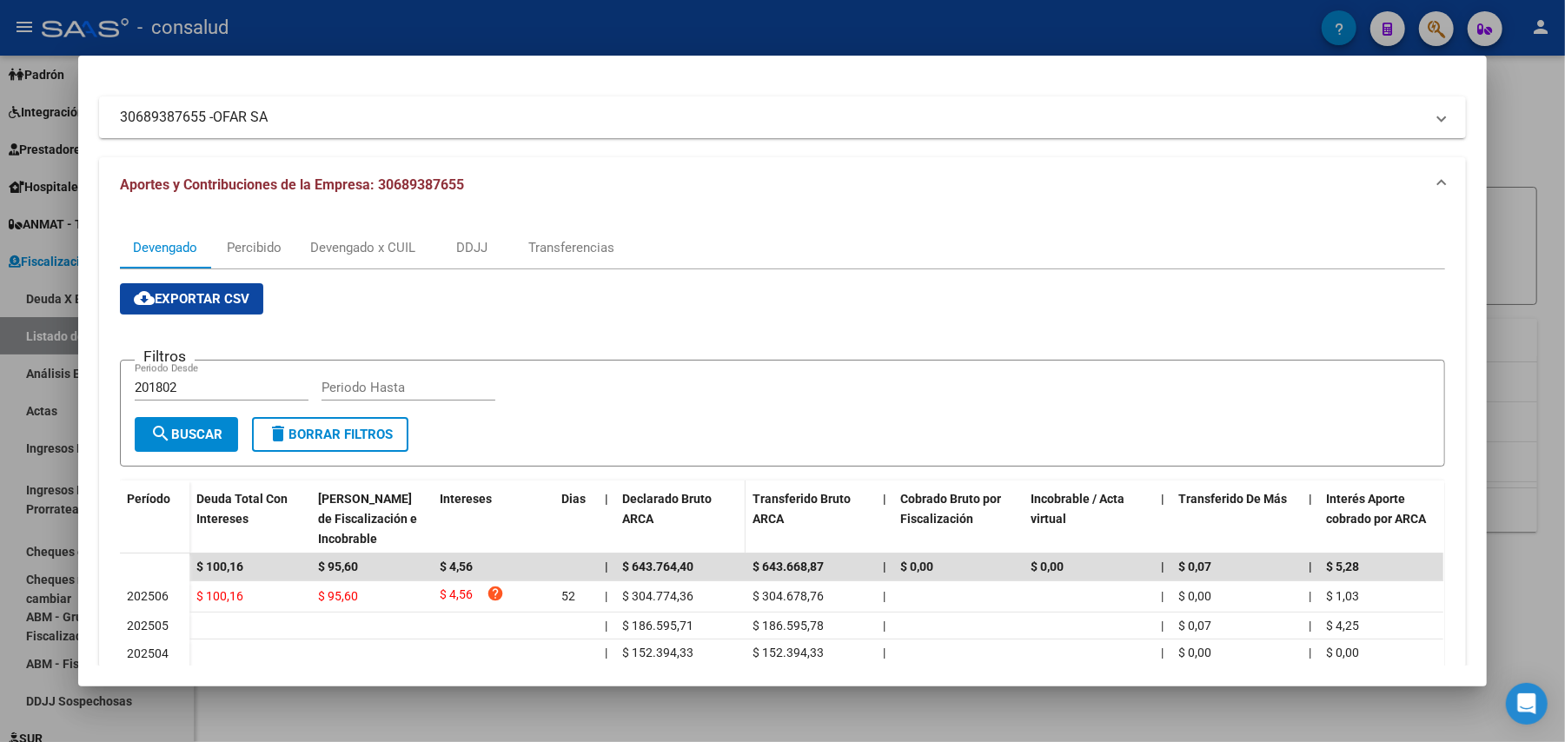
scroll to position [205, 0]
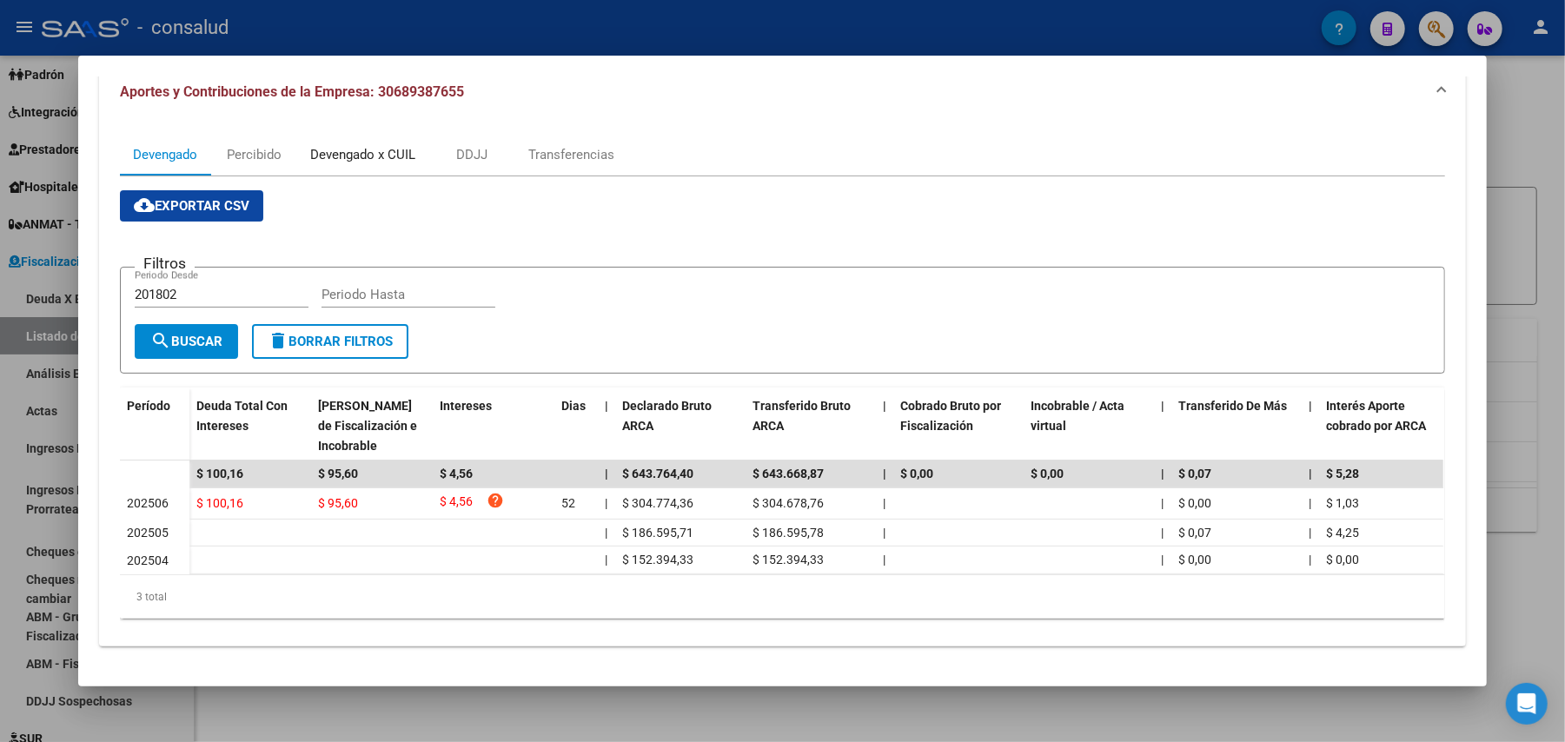
click at [360, 145] on div "Devengado x CUIL" at bounding box center [362, 154] width 105 height 19
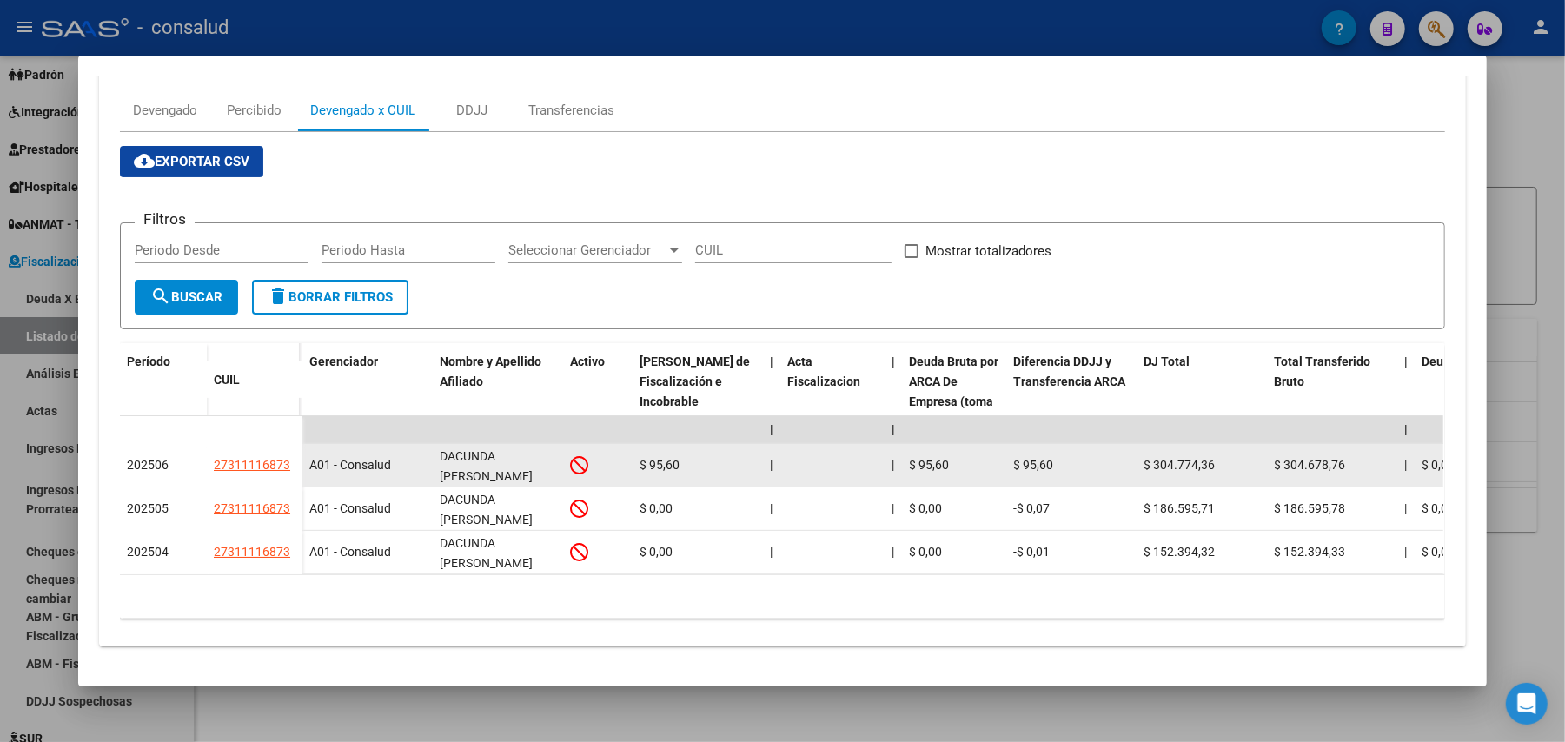
scroll to position [248, 0]
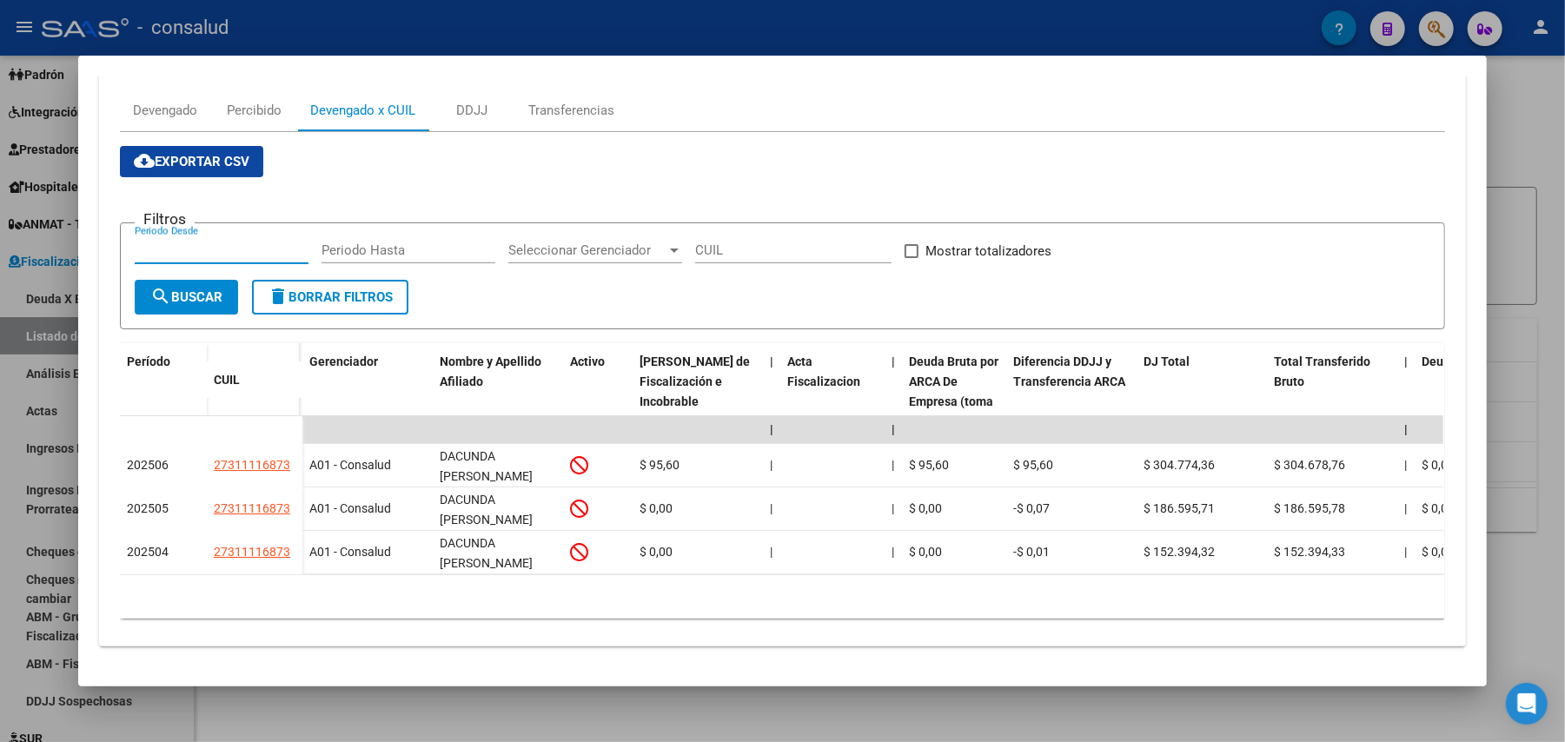
click at [182, 242] on input "Periodo Desde" at bounding box center [222, 250] width 174 height 16
type input "202507"
click at [172, 280] on button "search Buscar" at bounding box center [186, 297] width 103 height 35
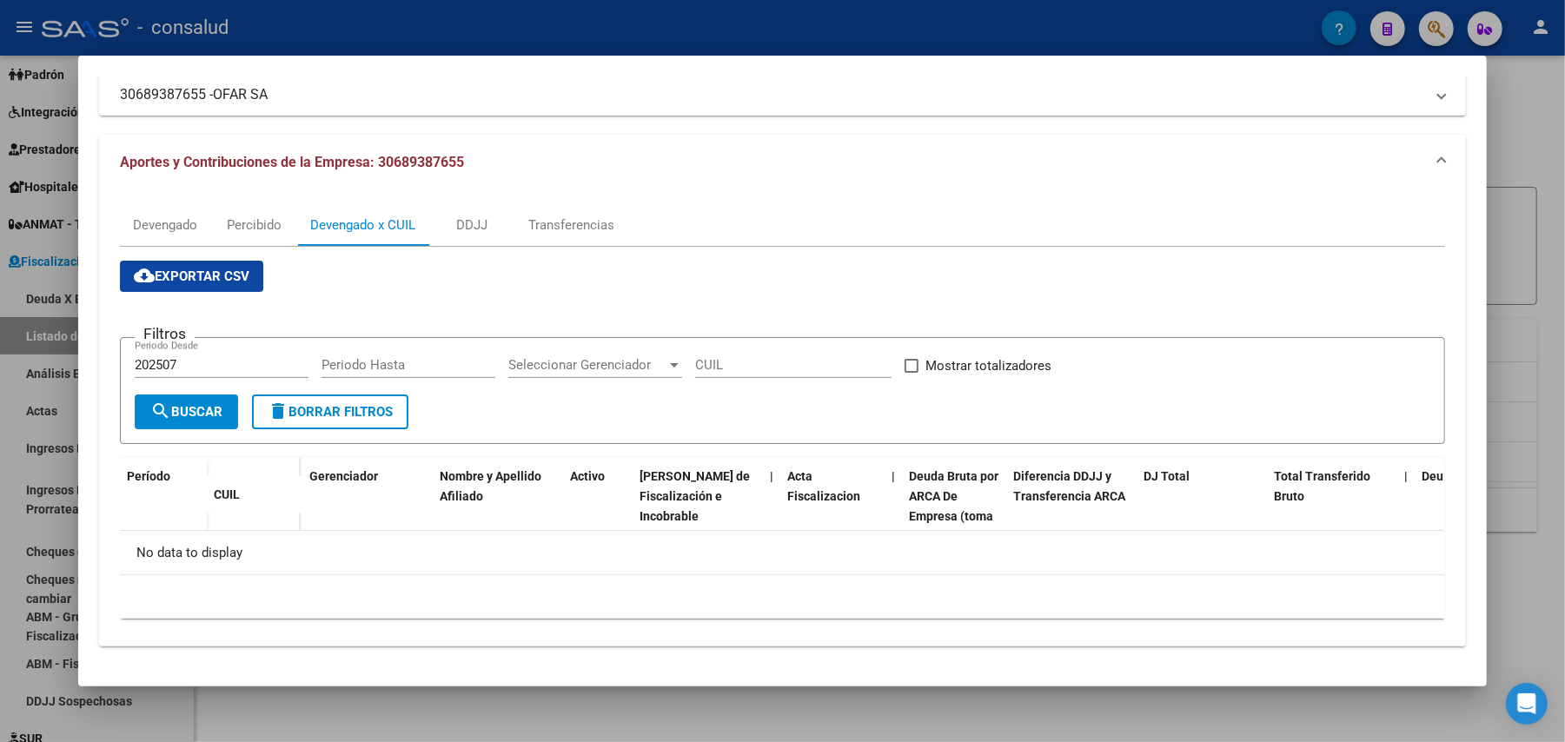
scroll to position [116, 0]
click at [209, 417] on span "search Buscar" at bounding box center [186, 413] width 72 height 16
click at [170, 231] on div "Devengado" at bounding box center [165, 225] width 64 height 19
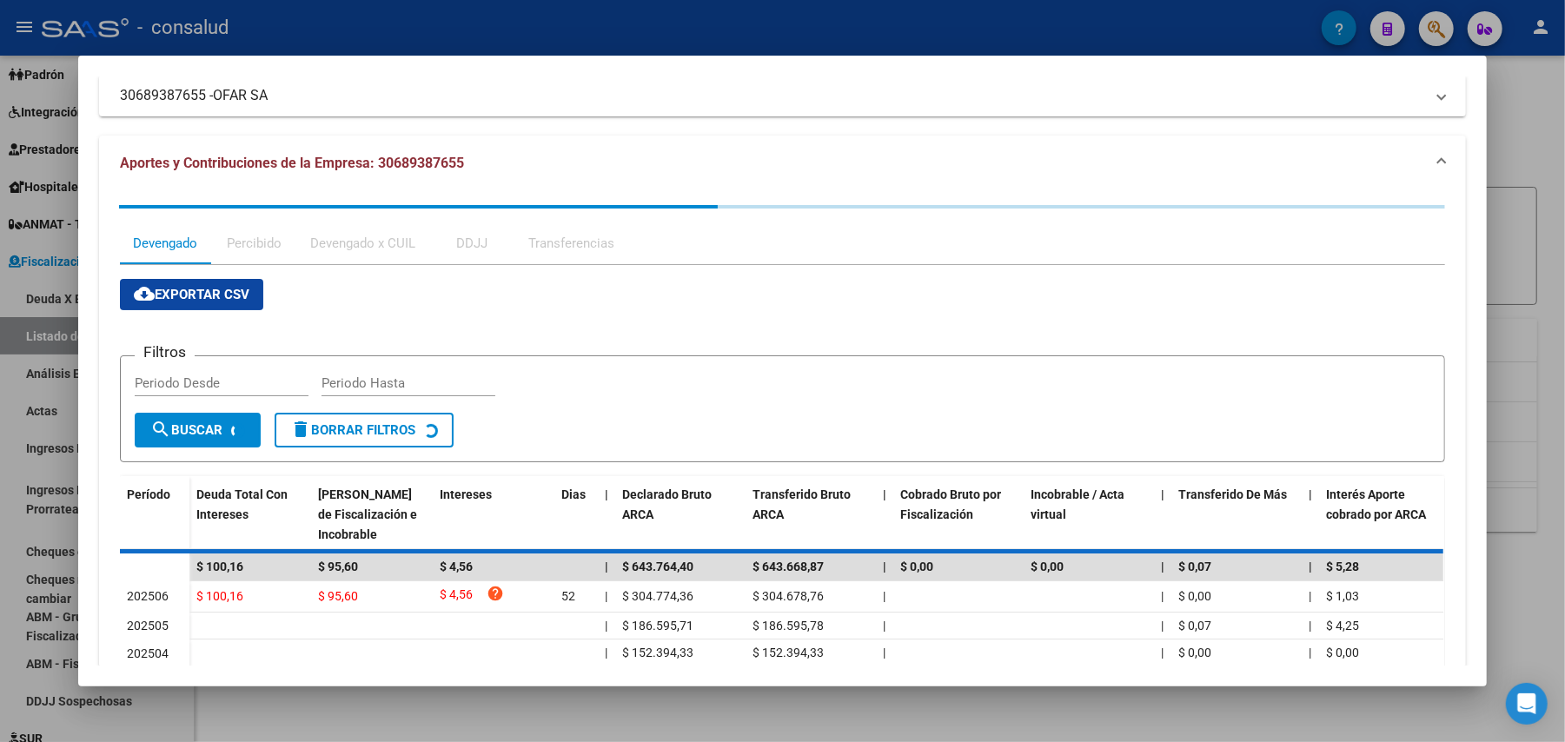
scroll to position [0, 0]
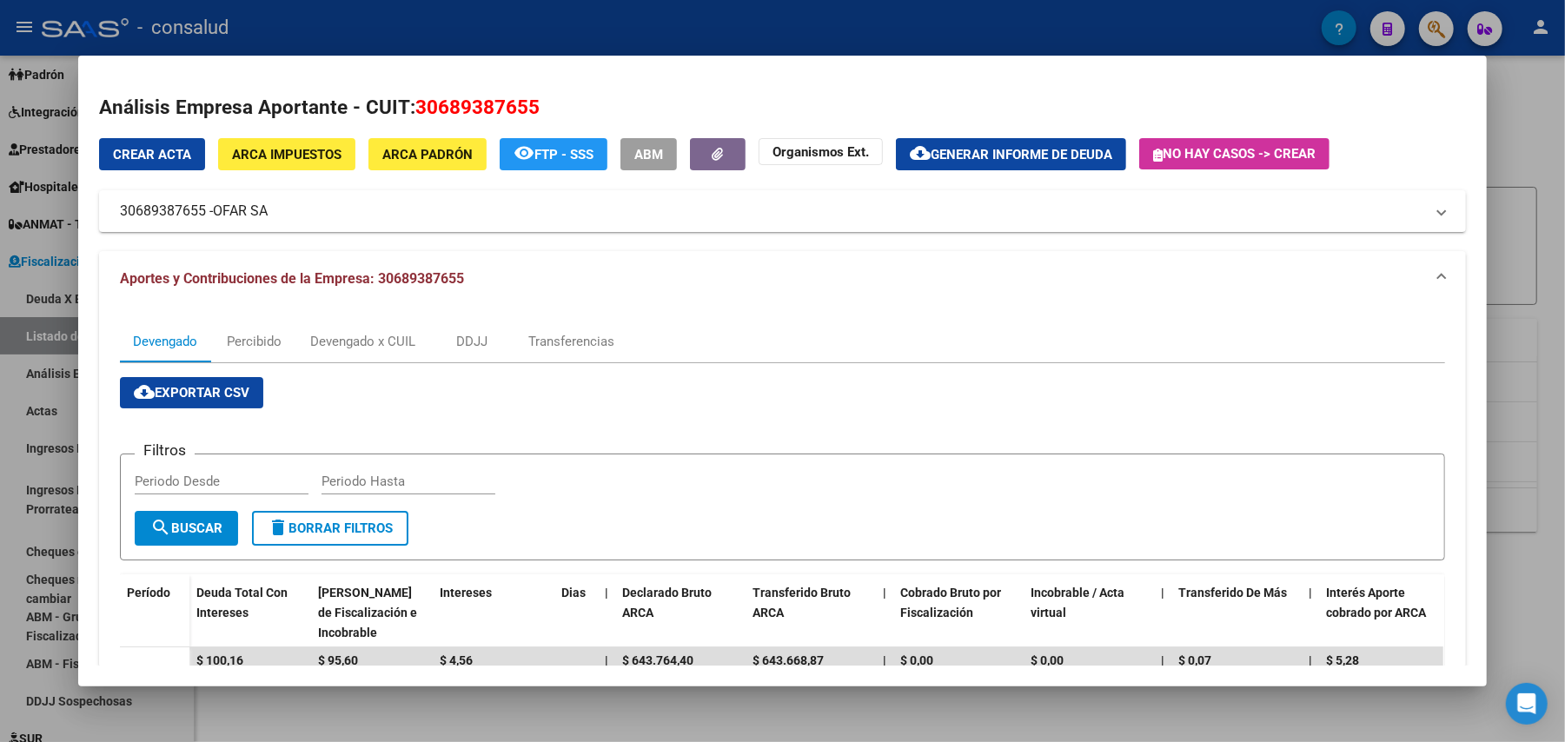
click at [995, 156] on span "Generar informe de deuda" at bounding box center [1022, 155] width 182 height 16
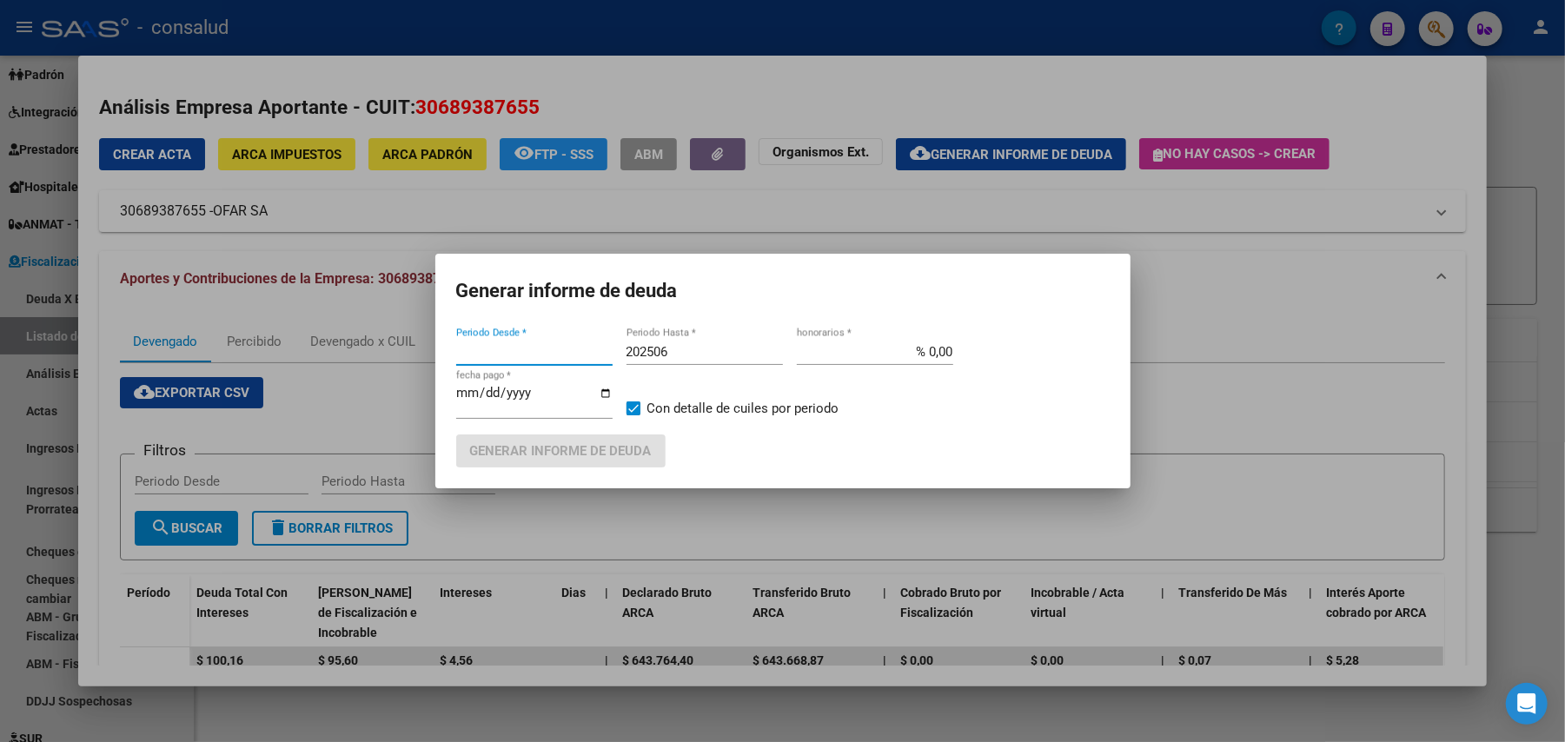
type input "201802"
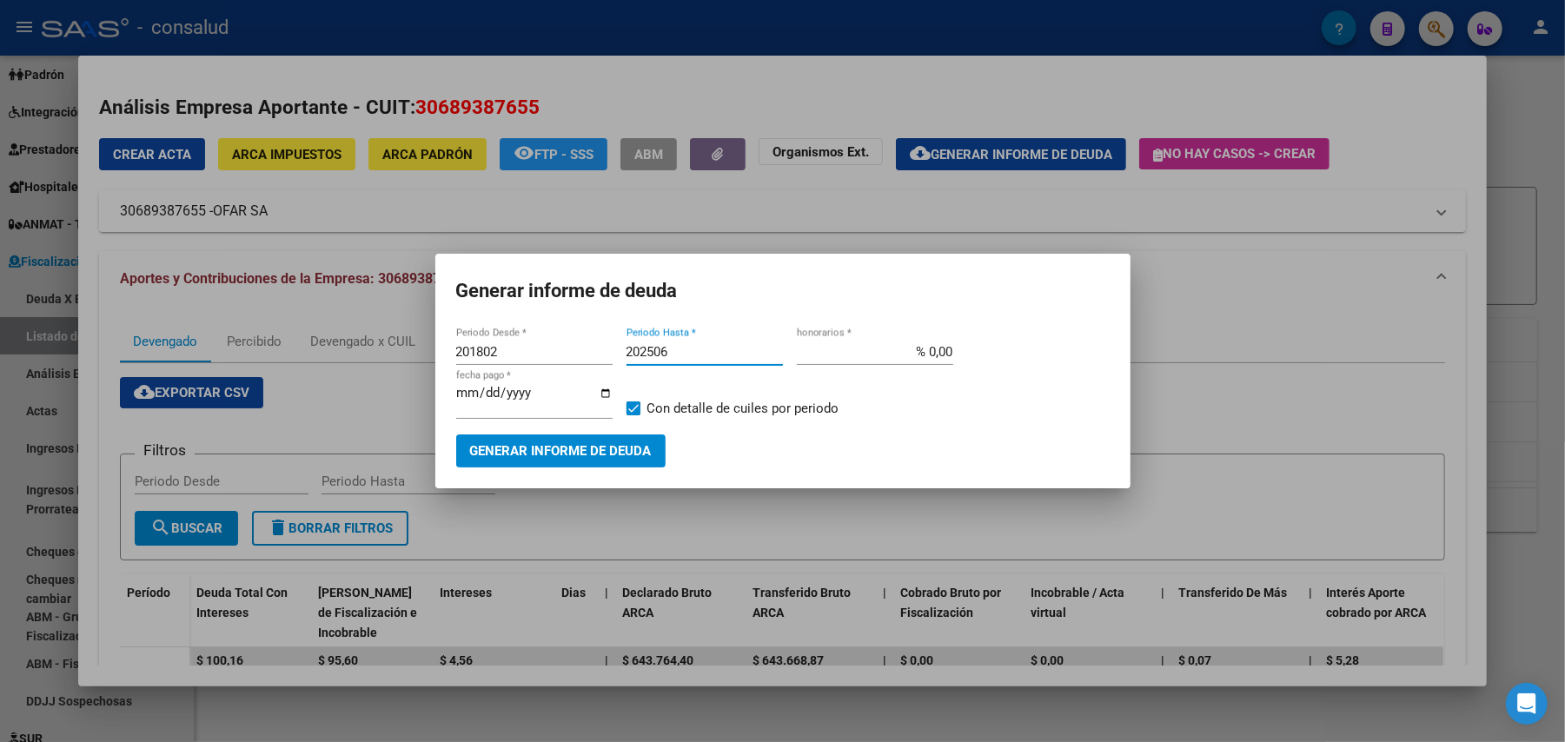
click at [686, 355] on input "202506" at bounding box center [705, 352] width 156 height 16
type input "202508"
click at [574, 449] on span "Generar informe de deuda" at bounding box center [561, 452] width 182 height 16
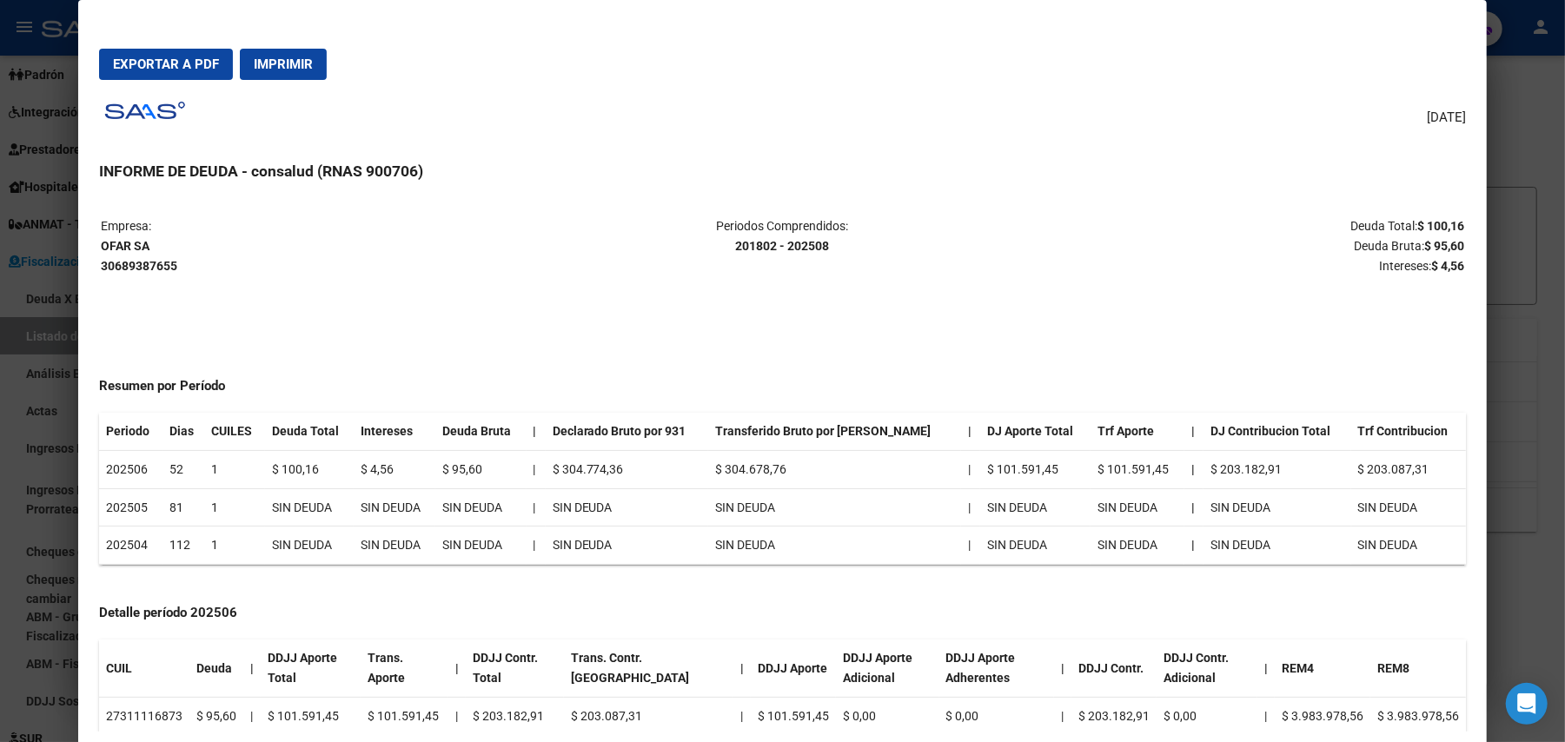
scroll to position [38, 0]
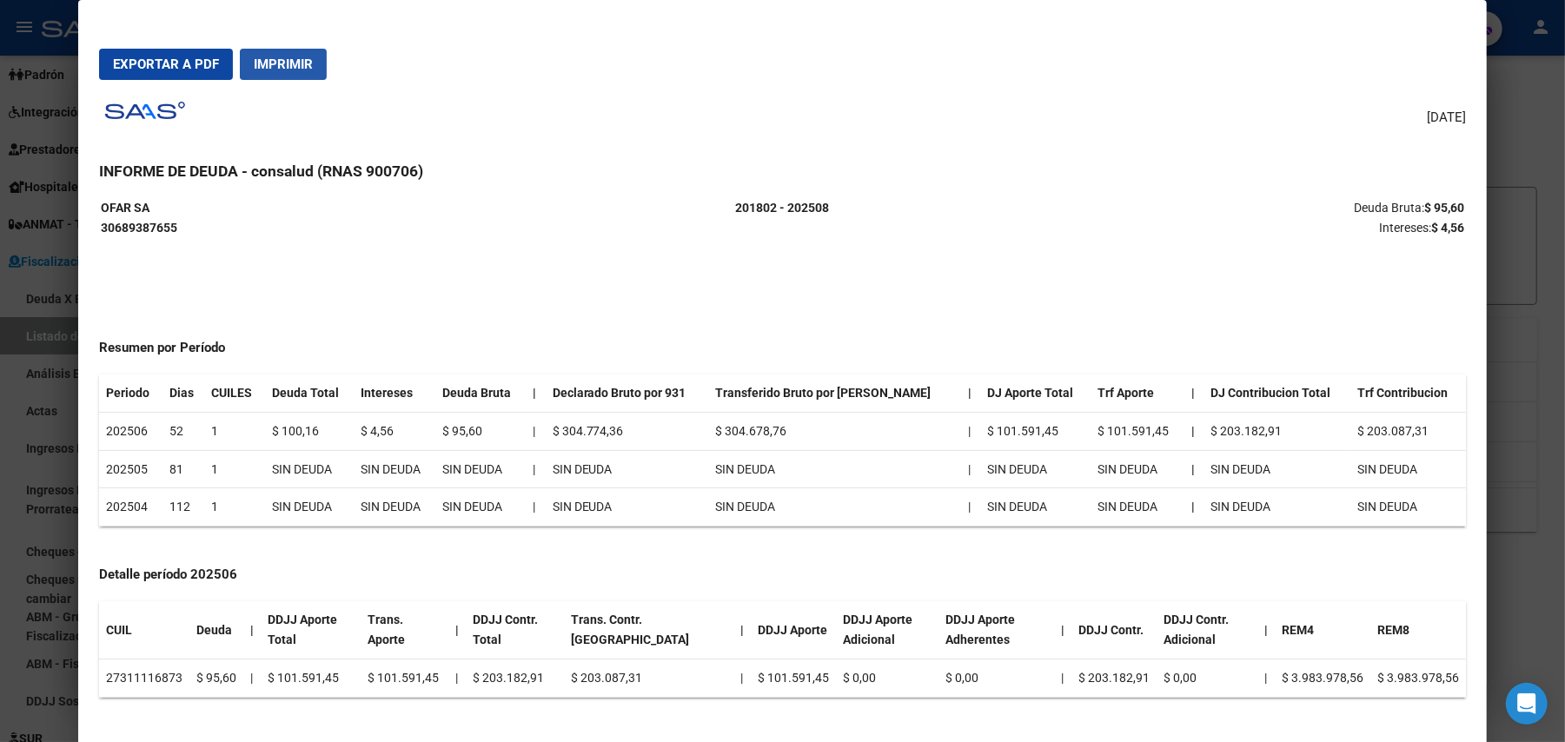
click at [262, 60] on span "Imprimir" at bounding box center [283, 64] width 59 height 16
click at [175, 63] on span "Exportar a PDF" at bounding box center [166, 64] width 106 height 16
